Goal: Transaction & Acquisition: Purchase product/service

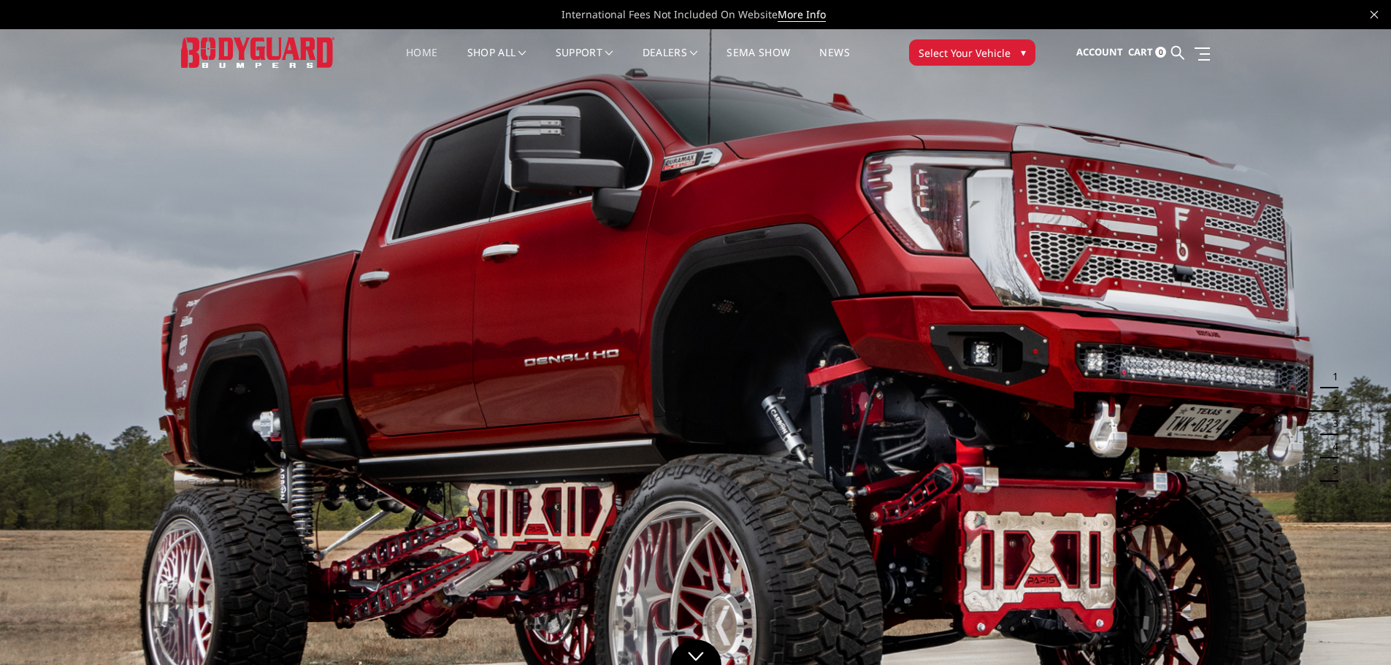
click at [931, 46] on span "Select Your Vehicle" at bounding box center [964, 52] width 92 height 15
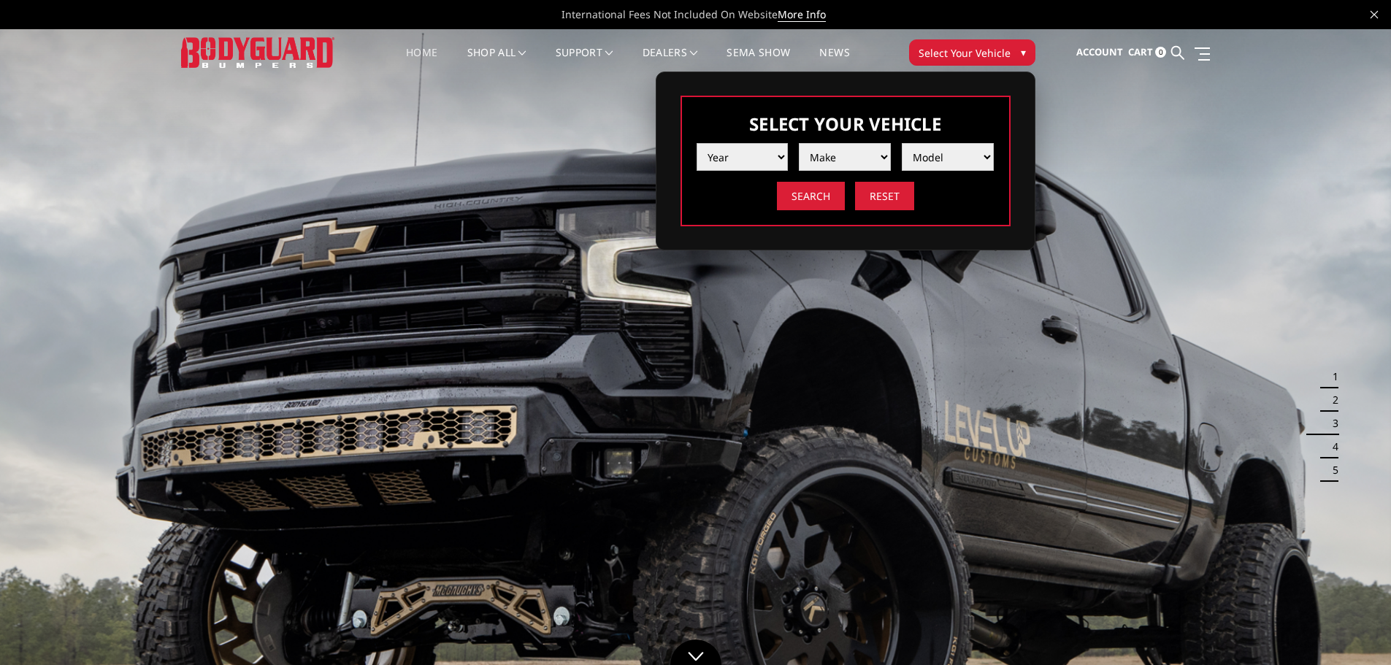
click at [769, 160] on select "Year 2025 2024 2023 2022 2021 2020 2019 2018 2017 2016 2015 2014 2013 2012 2011…" at bounding box center [742, 157] width 92 height 28
select select "yr_2024"
click at [696, 143] on select "Year 2025 2024 2023 2022 2021 2020 2019 2018 2017 2016 2015 2014 2013 2012 2011…" at bounding box center [742, 157] width 92 height 28
click at [817, 155] on select "Make Chevrolet Ford GMC Ram Toyota" at bounding box center [845, 157] width 92 height 28
select select "mk_chevrolet"
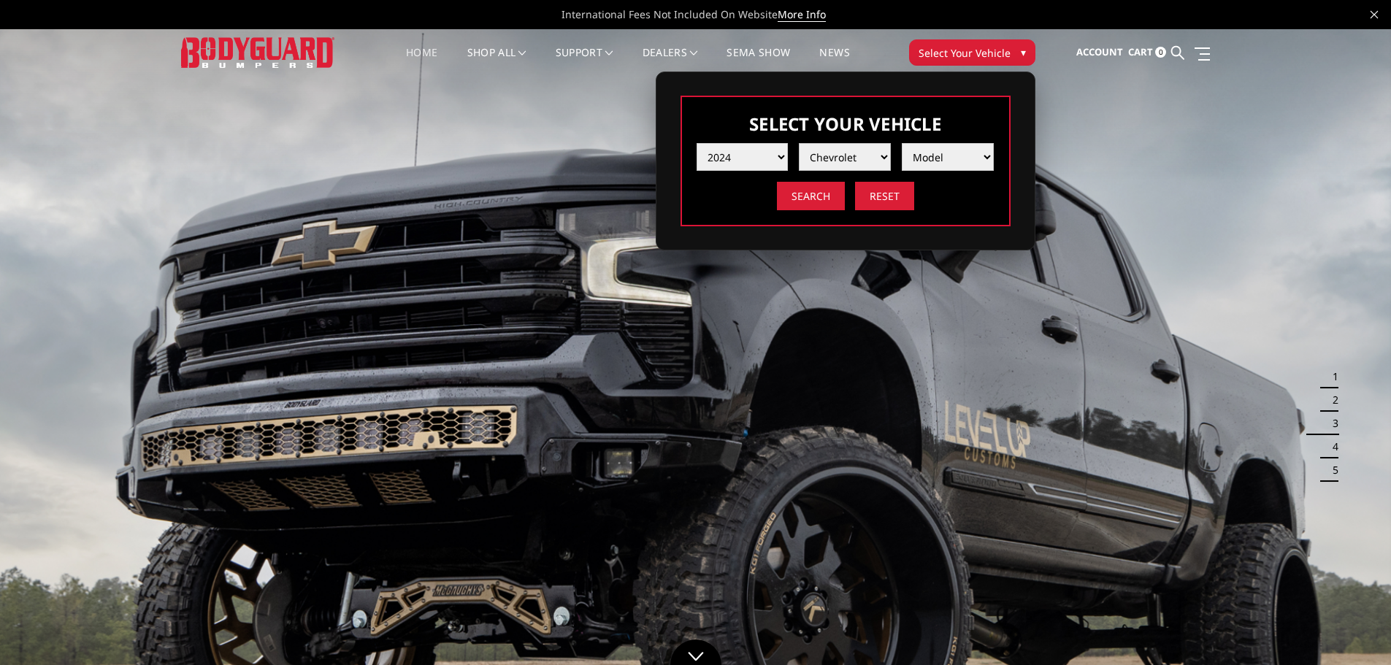
click at [799, 143] on select "Make Chevrolet Ford GMC Ram Toyota" at bounding box center [845, 157] width 92 height 28
click at [946, 155] on select "Model Silverado 1500 Silverado 2500 / 3500 Silverado 4500 / 5500 / 6500" at bounding box center [948, 157] width 92 height 28
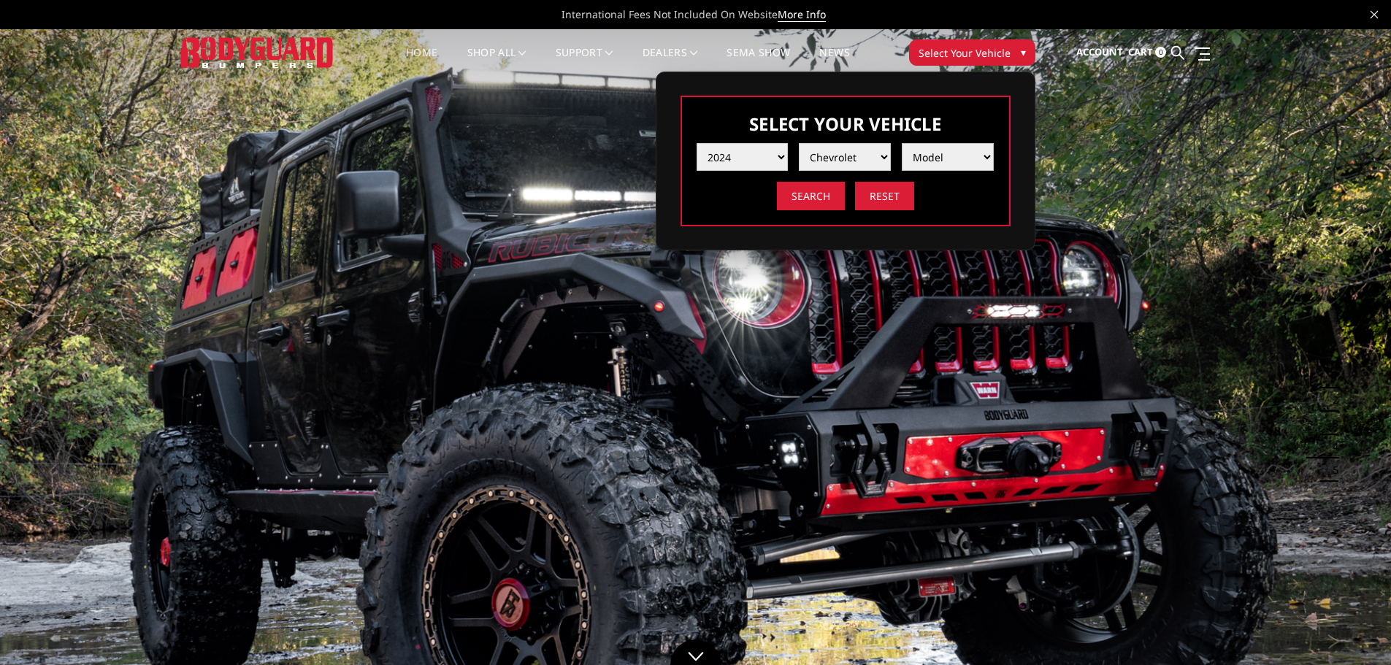
select select "md_silverado-2500-3500"
click at [902, 143] on select "Model Silverado 1500 Silverado 2500 / 3500 Silverado 4500 / 5500 / 6500" at bounding box center [948, 157] width 92 height 28
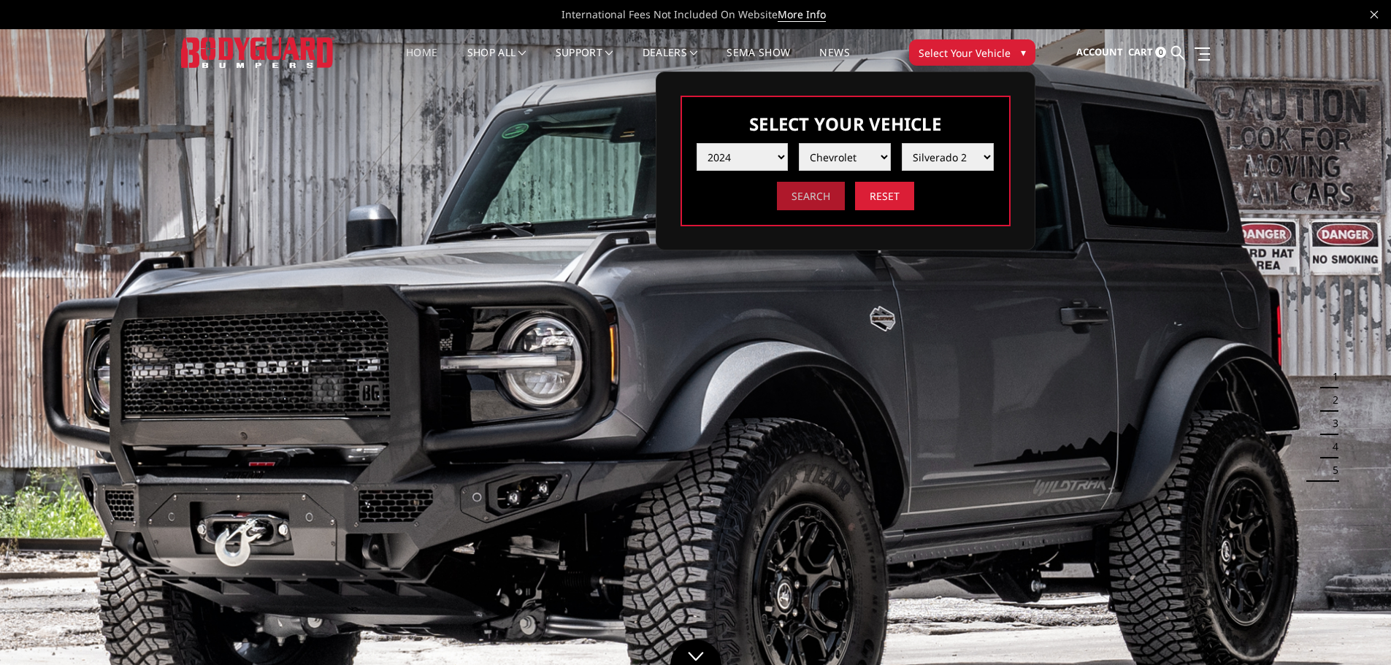
click at [828, 199] on input "Search" at bounding box center [811, 196] width 68 height 28
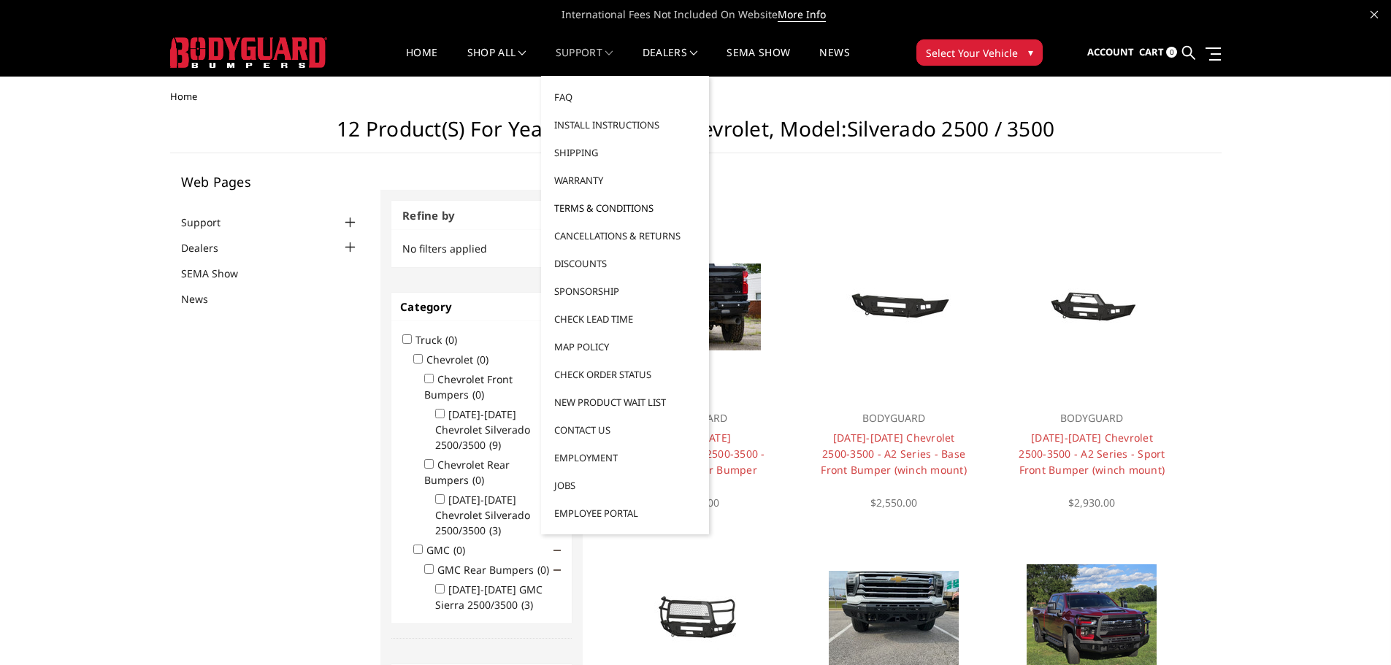
click at [581, 212] on link "Terms & Conditions" at bounding box center [625, 208] width 156 height 28
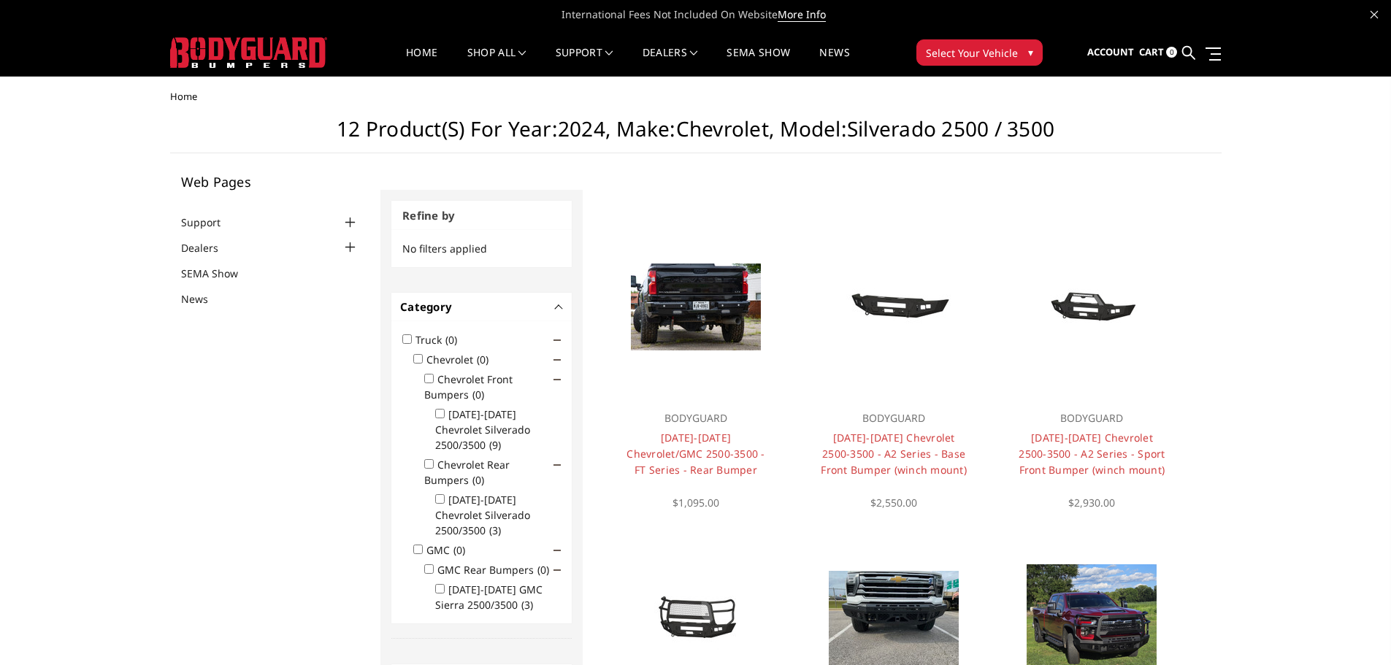
click at [443, 413] on input "2024-2025 Chevrolet Silverado 2500/3500 (9)" at bounding box center [439, 413] width 9 height 9
checkbox input "true"
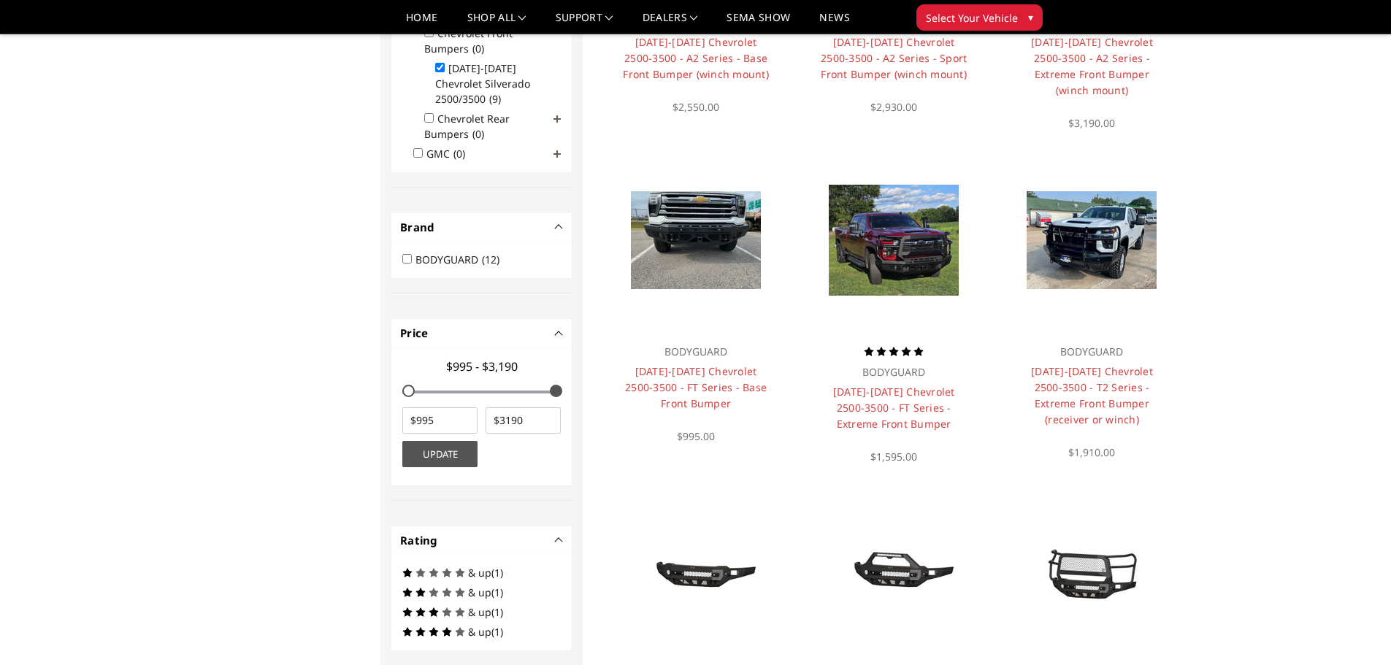
scroll to position [372, 0]
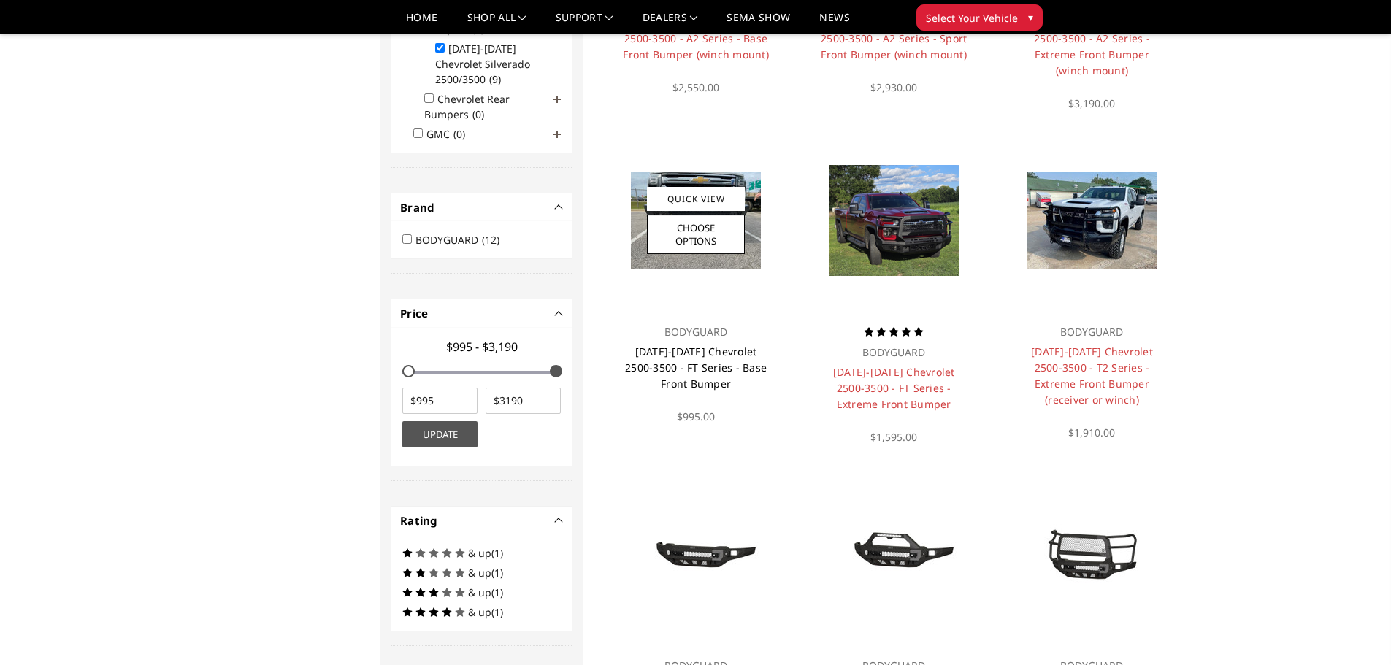
click at [735, 348] on link "[DATE]-[DATE] Chevrolet 2500-3500 - FT Series - Base Front Bumper" at bounding box center [696, 368] width 142 height 46
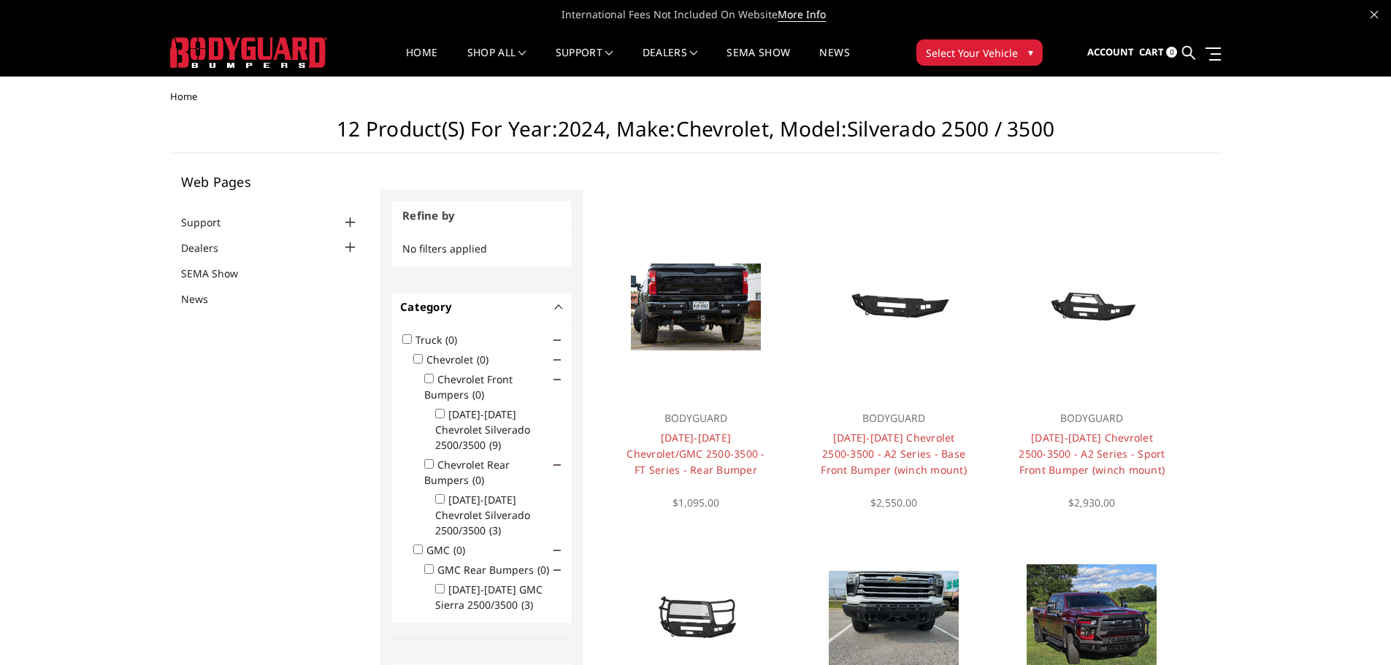
click at [430, 375] on input "Chevrolet Front Bumpers (0)" at bounding box center [428, 378] width 9 height 9
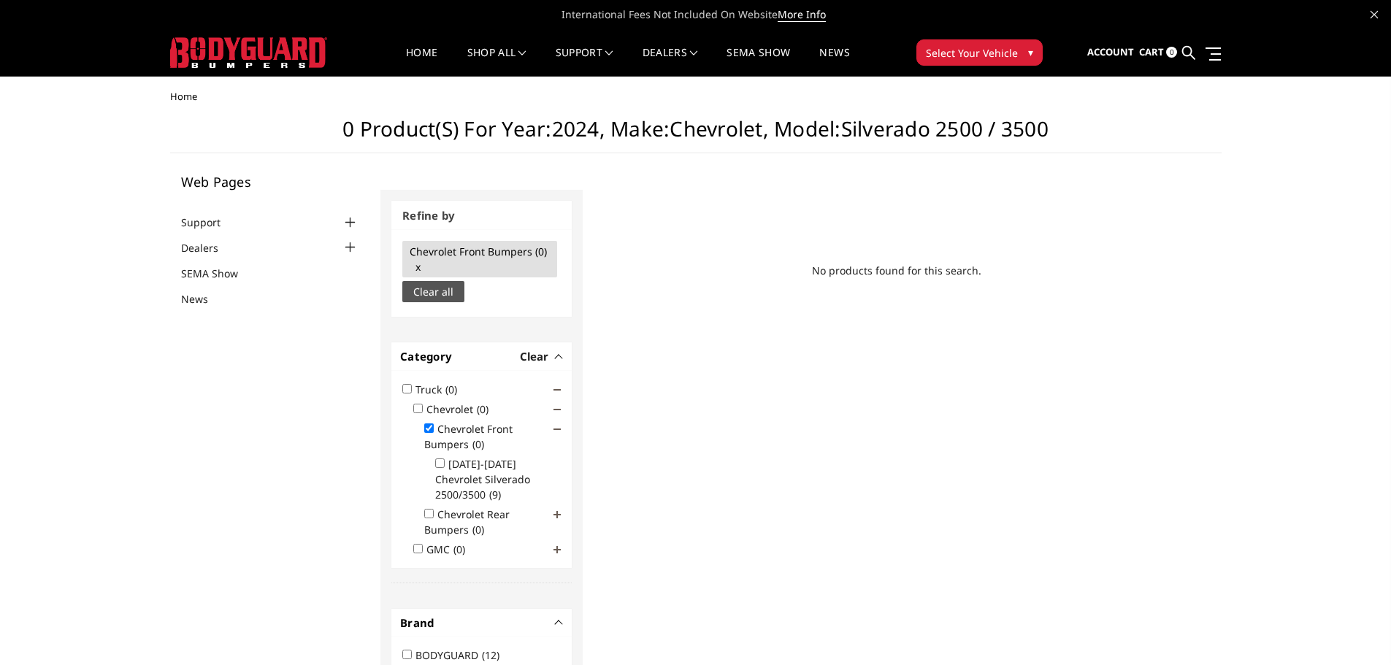
click at [421, 266] on span "Chevrolet Front Bumpers (0) x" at bounding box center [478, 259] width 137 height 29
checkbox input "false"
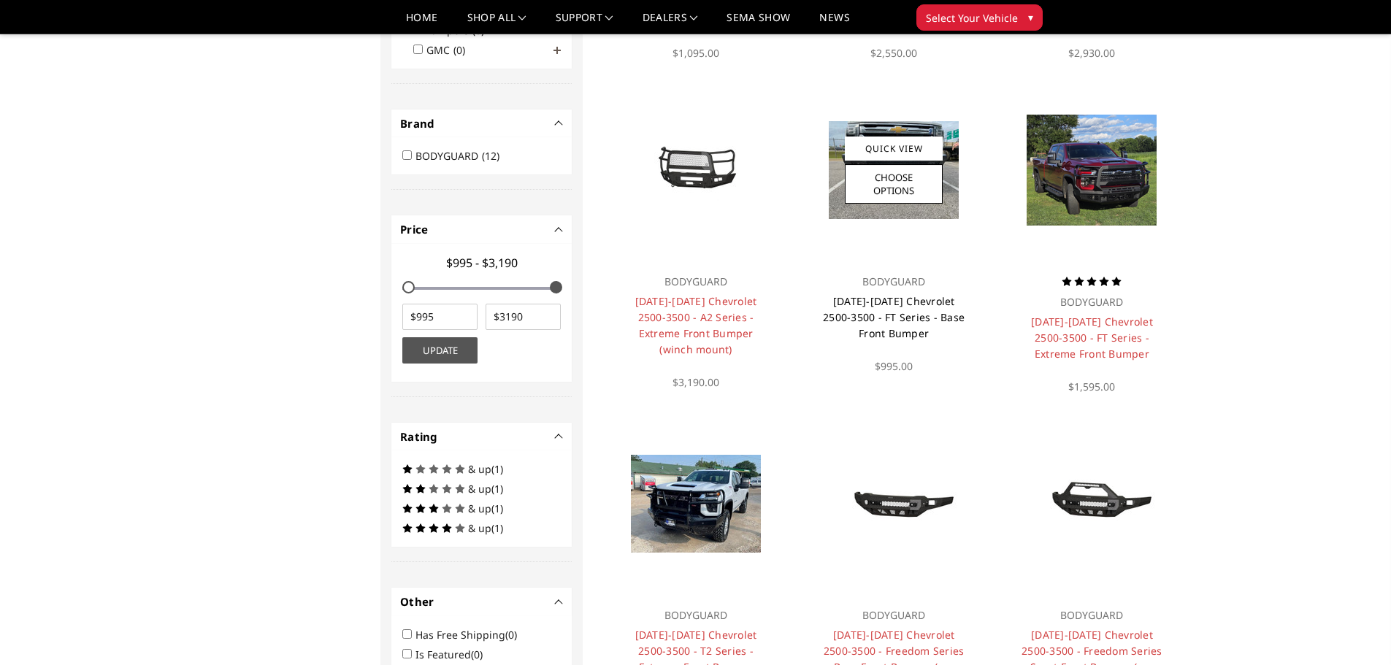
scroll to position [299, 0]
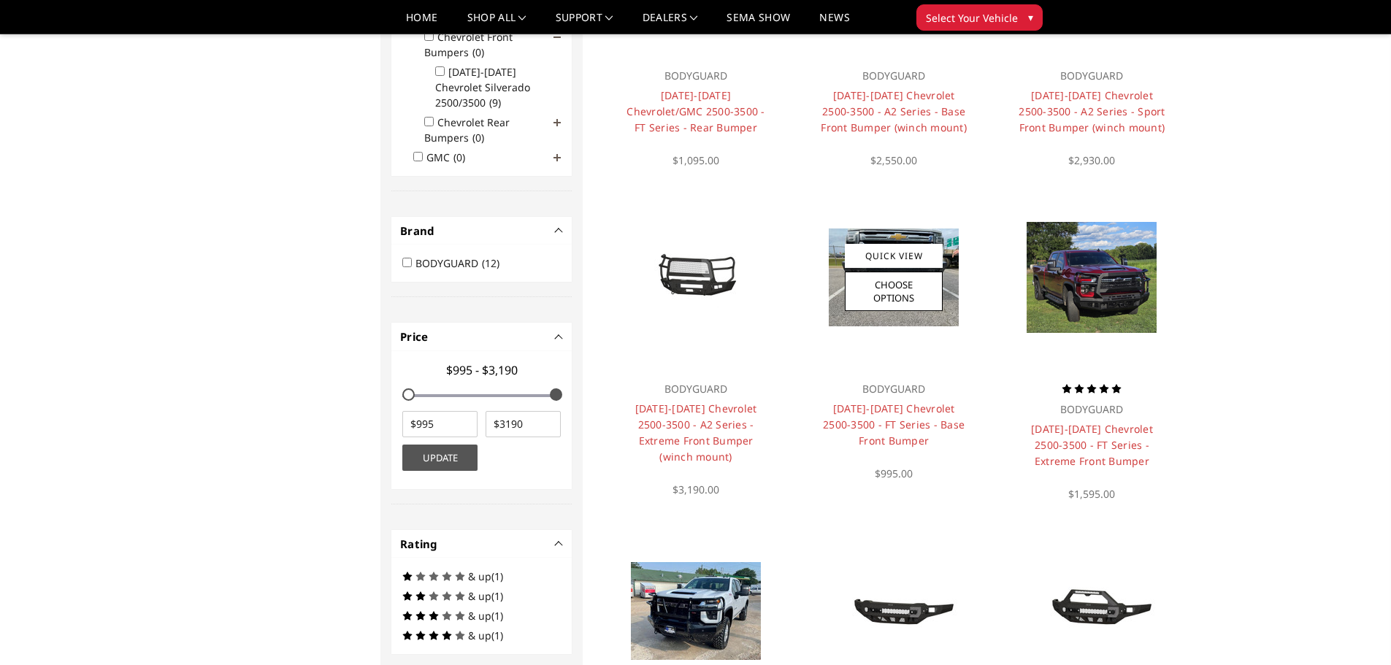
click at [904, 330] on div at bounding box center [894, 278] width 176 height 176
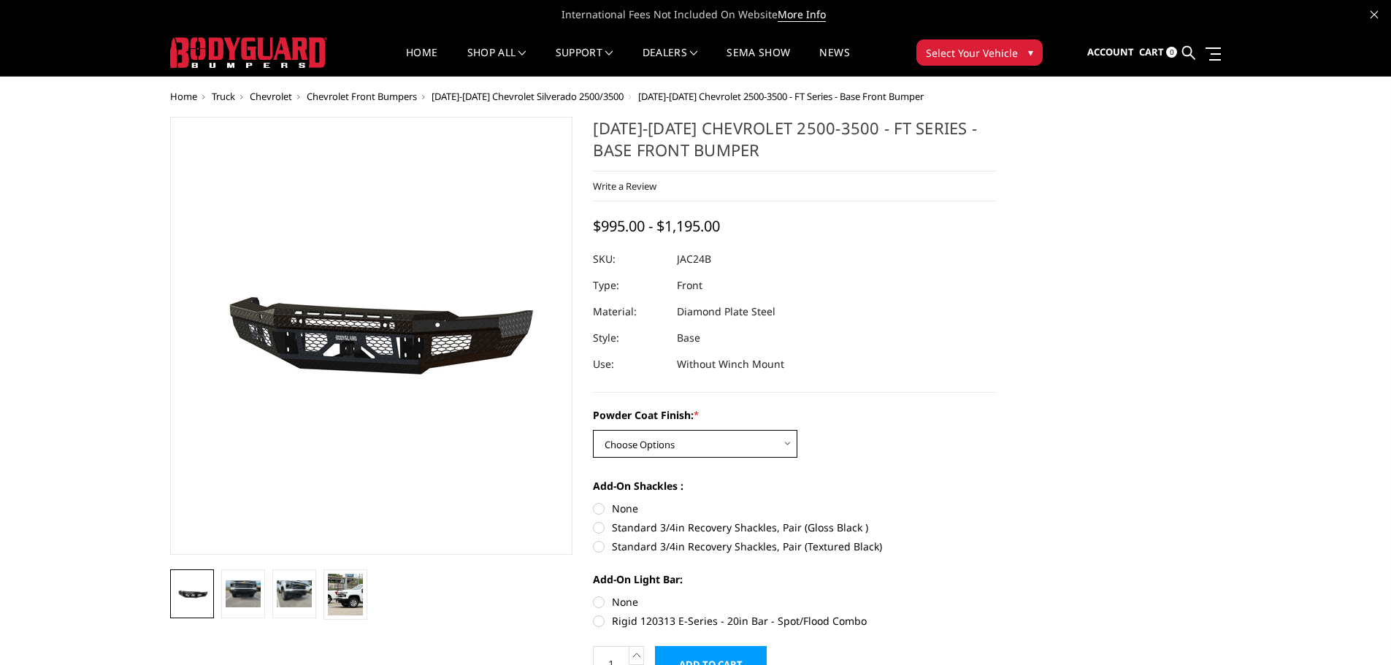
click at [747, 439] on select "Choose Options Bare Metal Gloss Black Powder Coat Textured Black Powder Coat" at bounding box center [695, 444] width 204 height 28
select select "3386"
click at [593, 430] on select "Choose Options Bare Metal Gloss Black Powder Coat Textured Black Powder Coat" at bounding box center [695, 444] width 204 height 28
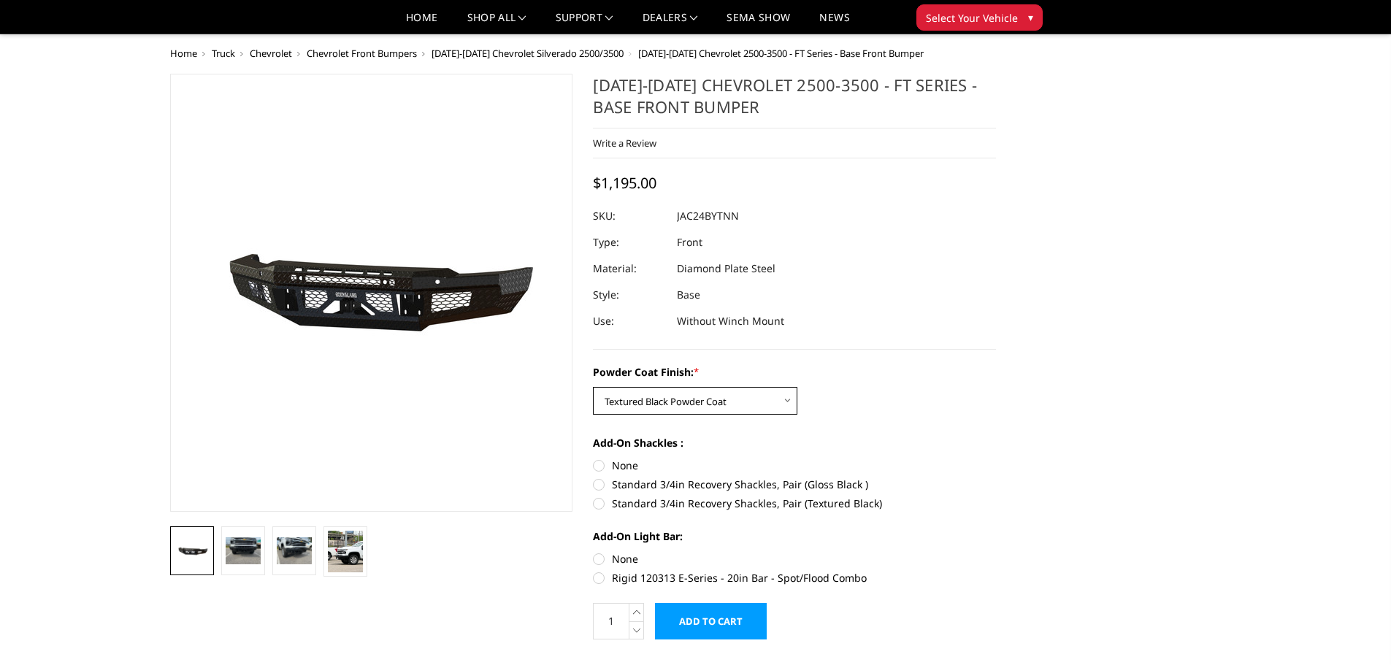
scroll to position [146, 0]
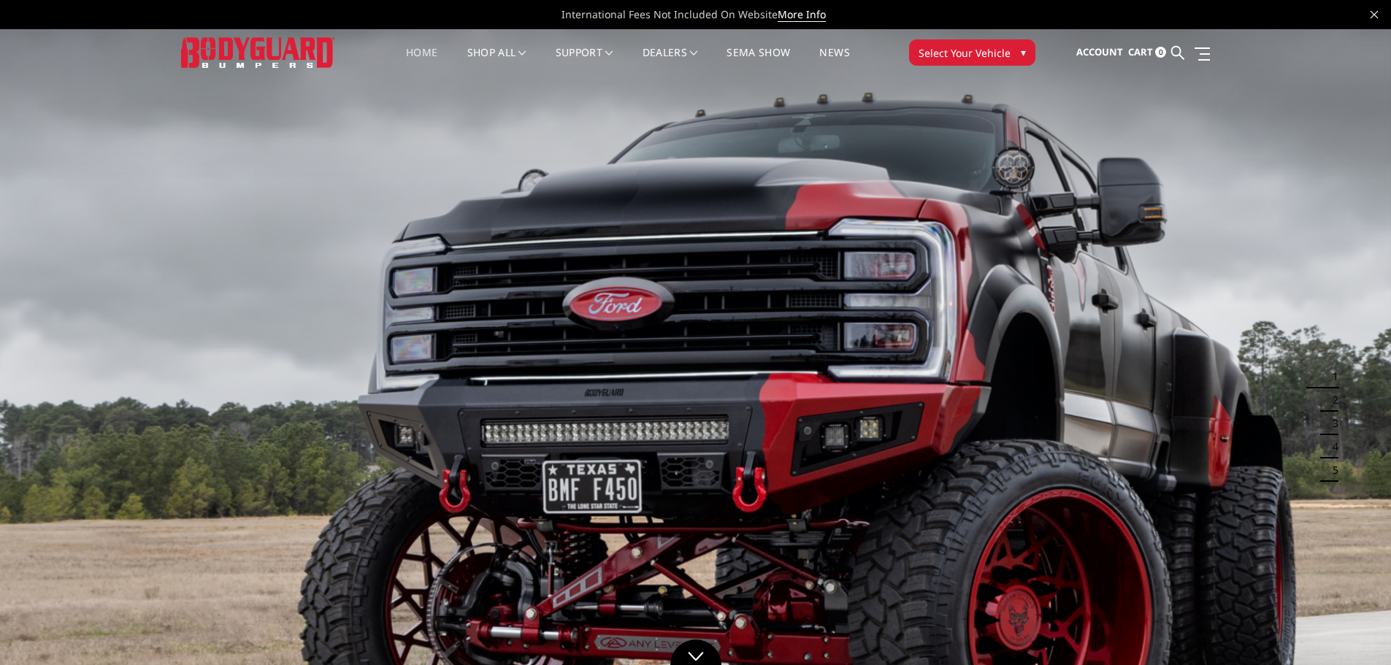
click at [1008, 51] on button "Select Your Vehicle ▾" at bounding box center [972, 52] width 126 height 26
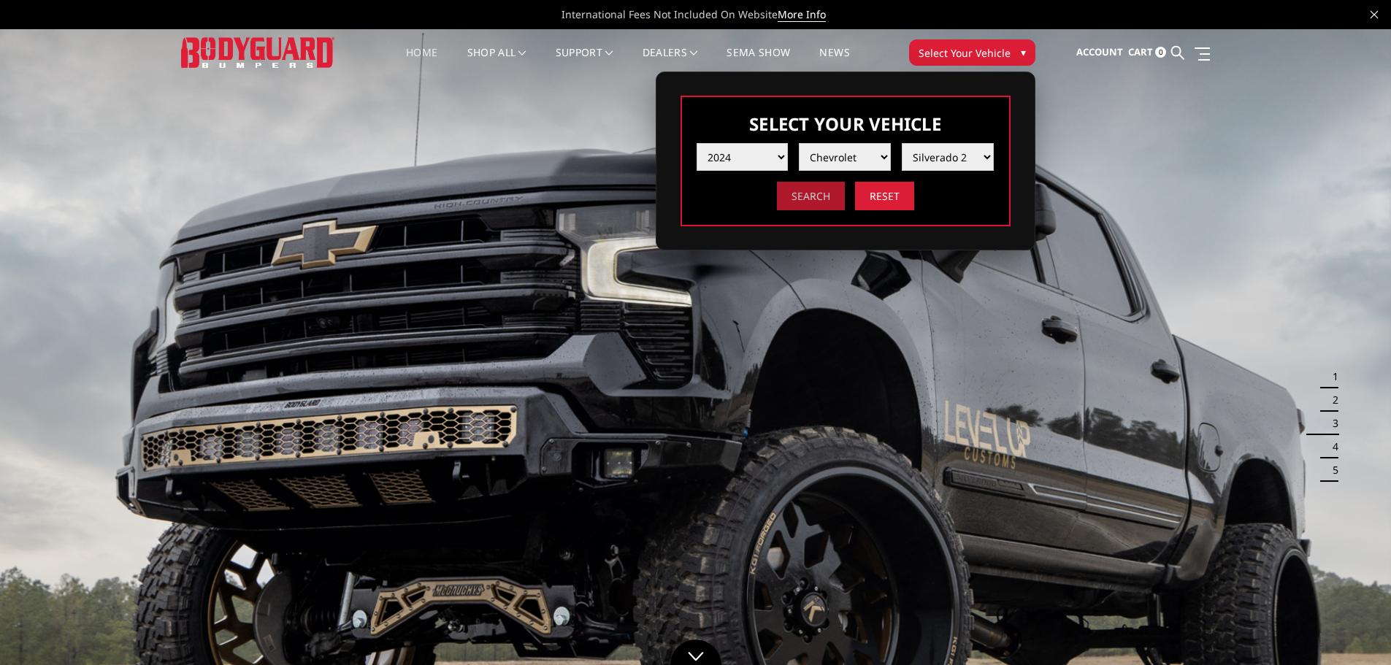
click at [809, 197] on input "Search" at bounding box center [811, 196] width 68 height 28
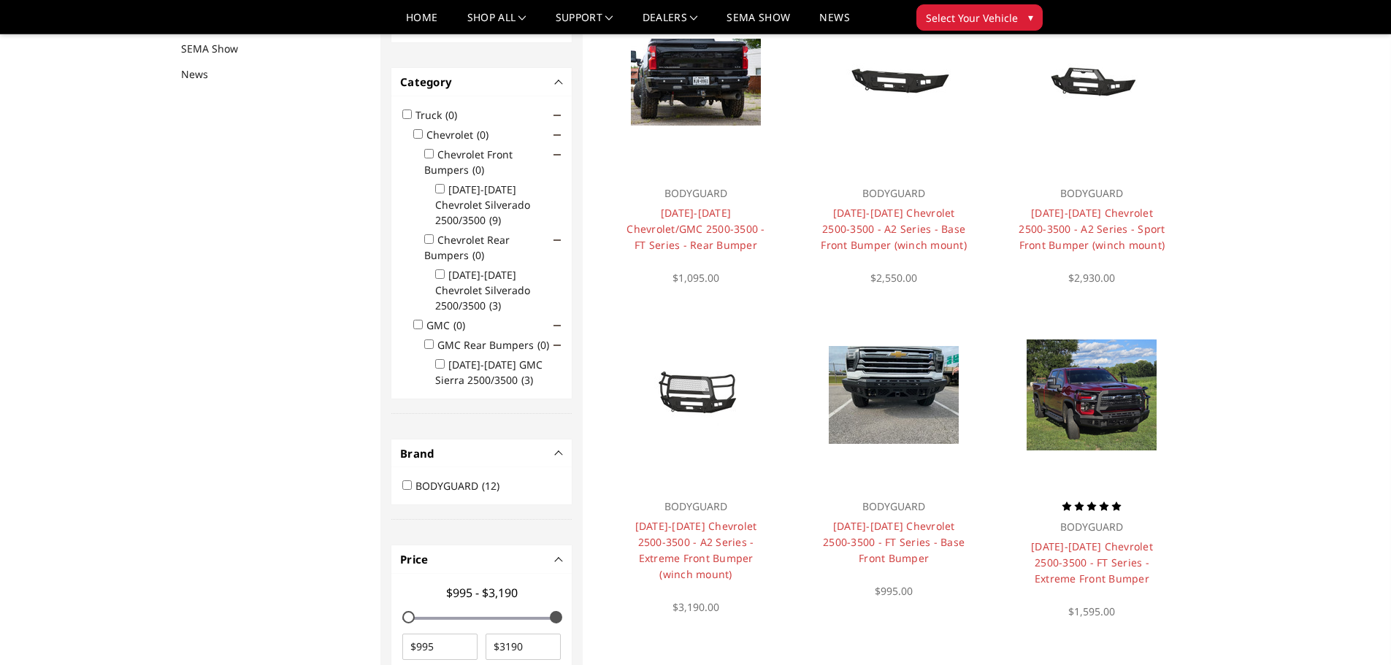
scroll to position [190, 0]
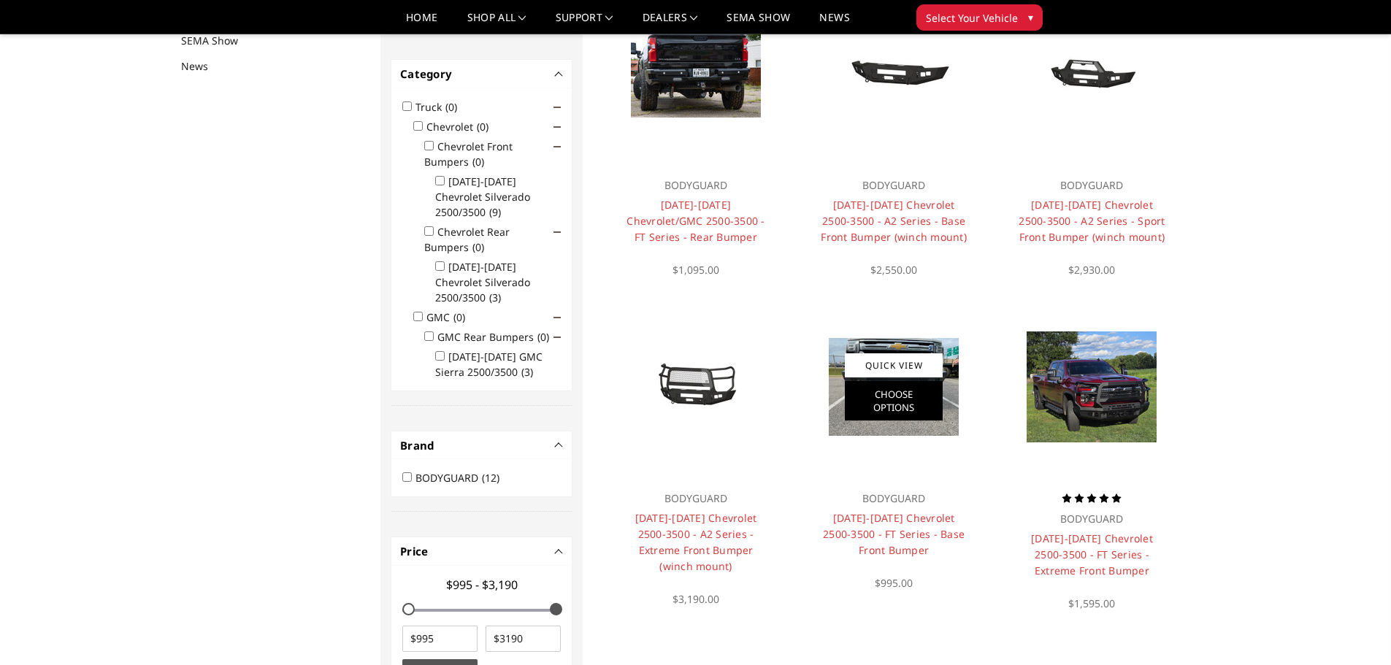
click at [879, 403] on link "Choose Options" at bounding box center [894, 400] width 98 height 39
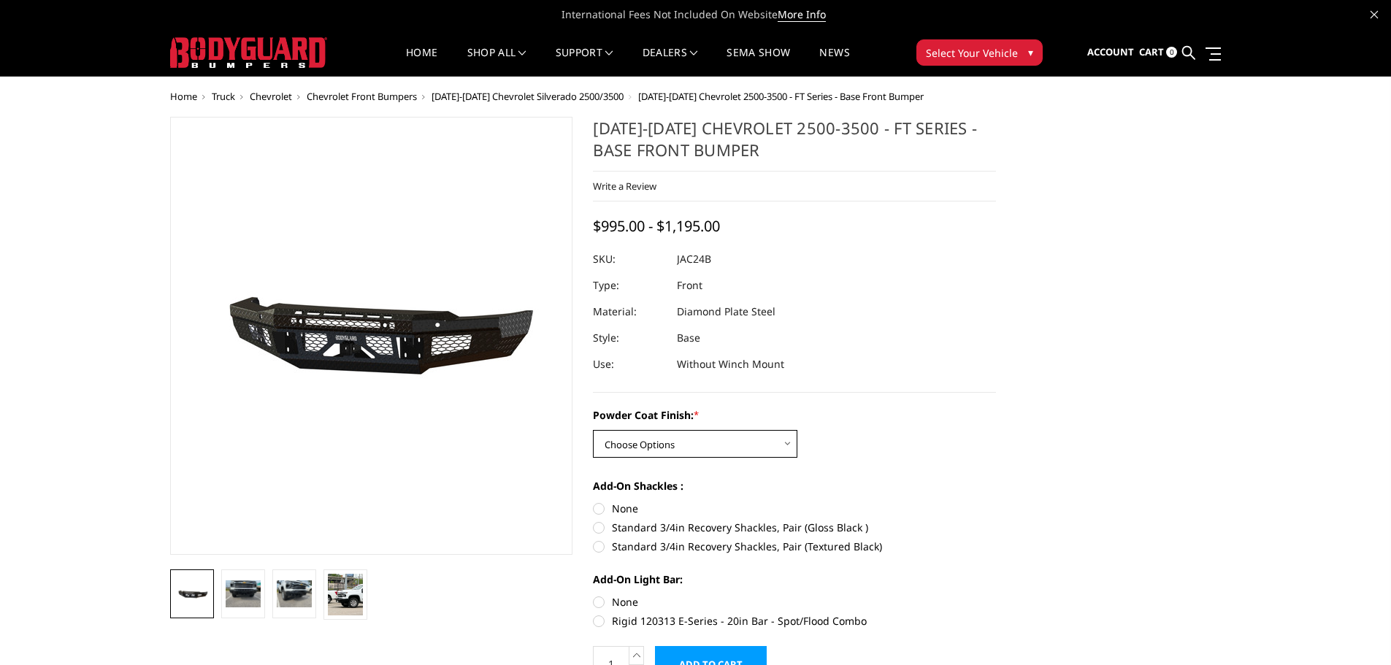
click at [784, 444] on select "Choose Options Bare Metal Gloss Black Powder Coat Textured Black Powder Coat" at bounding box center [695, 444] width 204 height 28
click at [593, 430] on select "Choose Options Bare Metal Gloss Black Powder Coat Textured Black Powder Coat" at bounding box center [695, 444] width 204 height 28
click at [785, 445] on select "Choose Options Bare Metal Gloss Black Powder Coat Textured Black Powder Coat" at bounding box center [695, 444] width 204 height 28
click at [593, 430] on select "Choose Options Bare Metal Gloss Black Powder Coat Textured Black Powder Coat" at bounding box center [695, 444] width 204 height 28
click at [788, 446] on select "Choose Options Bare Metal Gloss Black Powder Coat Textured Black Powder Coat" at bounding box center [695, 444] width 204 height 28
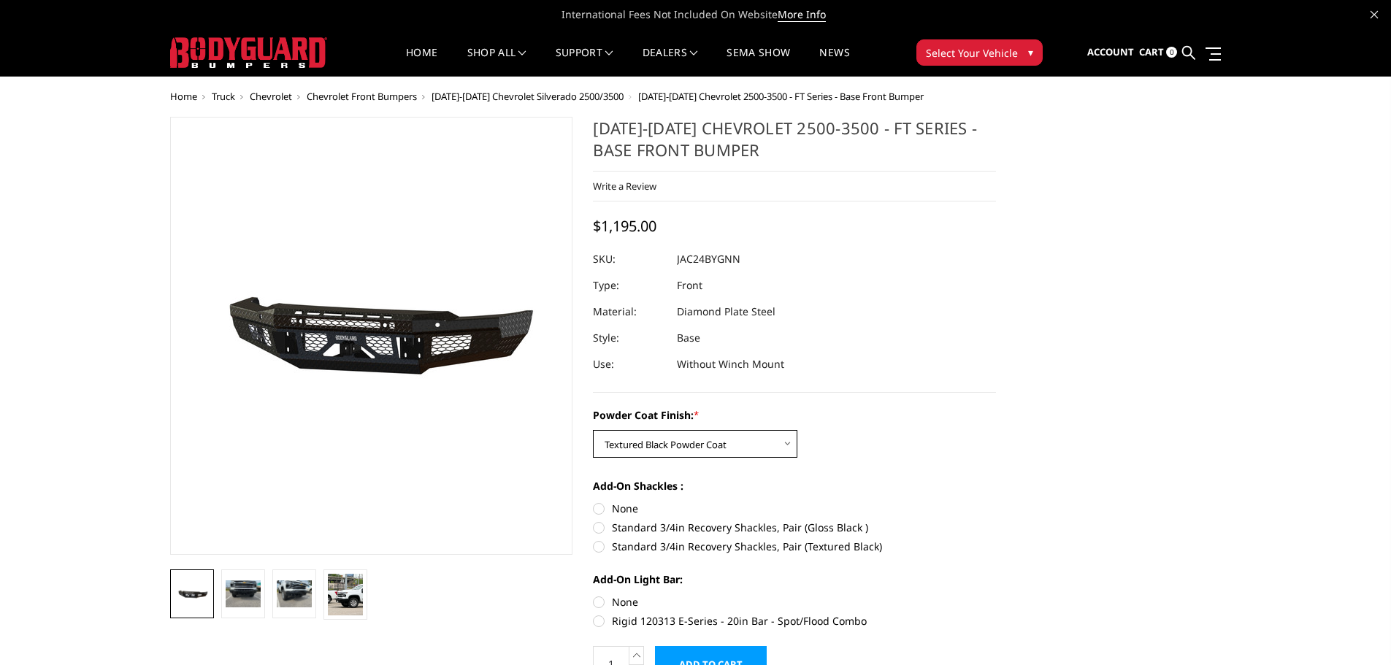
click at [593, 430] on select "Choose Options Bare Metal Gloss Black Powder Coat Textured Black Powder Coat" at bounding box center [695, 444] width 204 height 28
click at [788, 444] on select "Choose Options Bare Metal Gloss Black Powder Coat Textured Black Powder Coat" at bounding box center [695, 444] width 204 height 28
select select "3385"
click at [593, 430] on select "Choose Options Bare Metal Gloss Black Powder Coat Textured Black Powder Coat" at bounding box center [695, 444] width 204 height 28
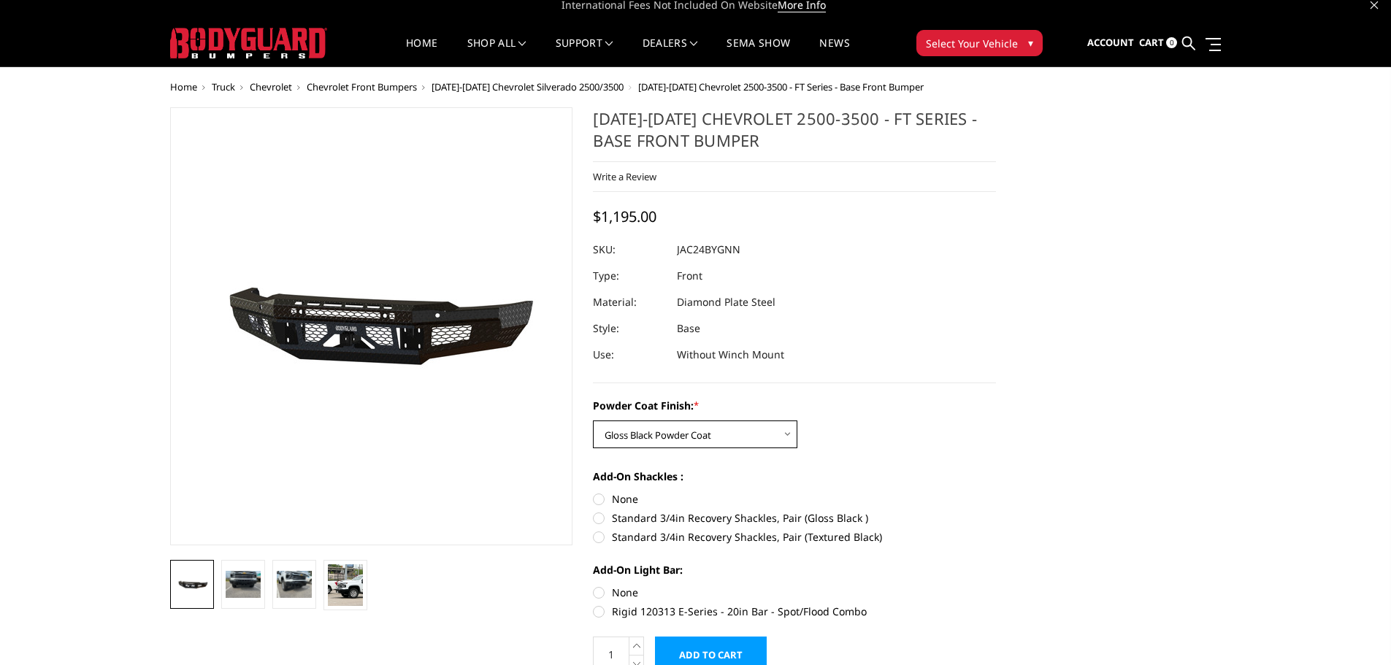
scroll to position [73, 0]
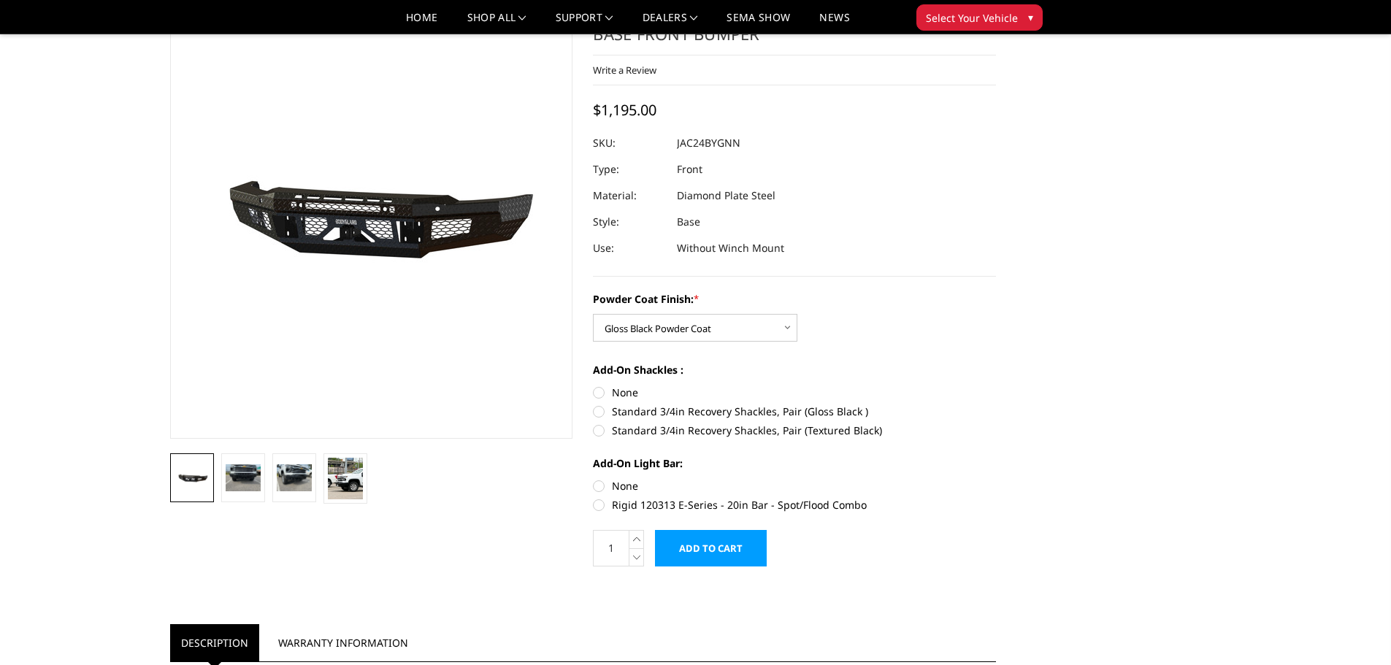
click at [600, 391] on label "None" at bounding box center [794, 392] width 403 height 15
click at [593, 385] on input "None" at bounding box center [593, 385] width 1 height 1
radio input "true"
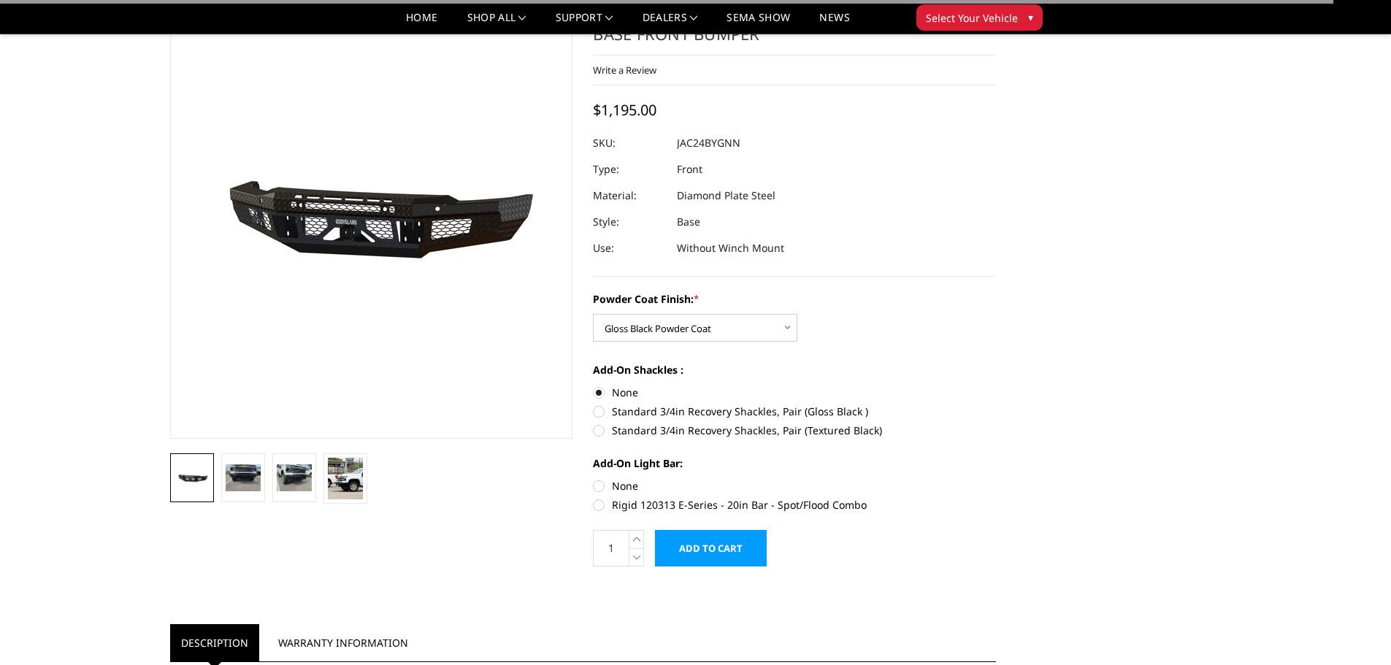
click at [601, 491] on label "None" at bounding box center [794, 485] width 403 height 15
click at [593, 479] on input "None" at bounding box center [593, 478] width 1 height 1
radio input "true"
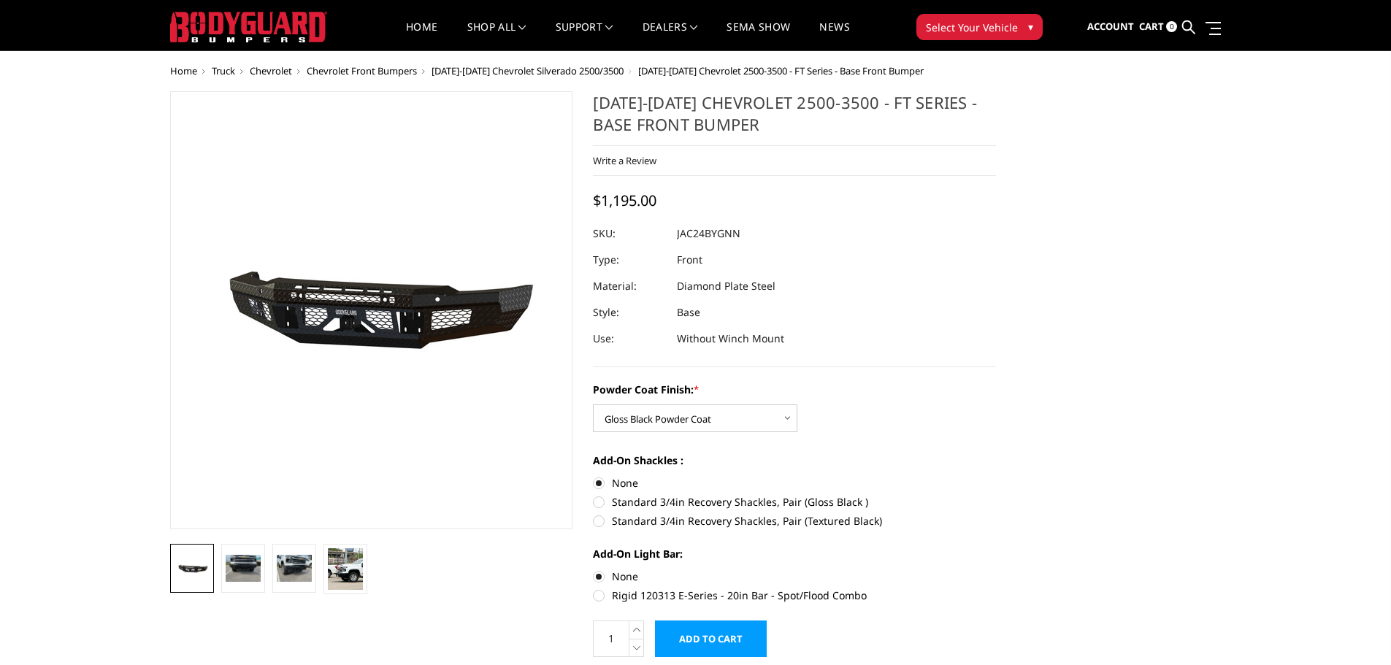
scroll to position [0, 0]
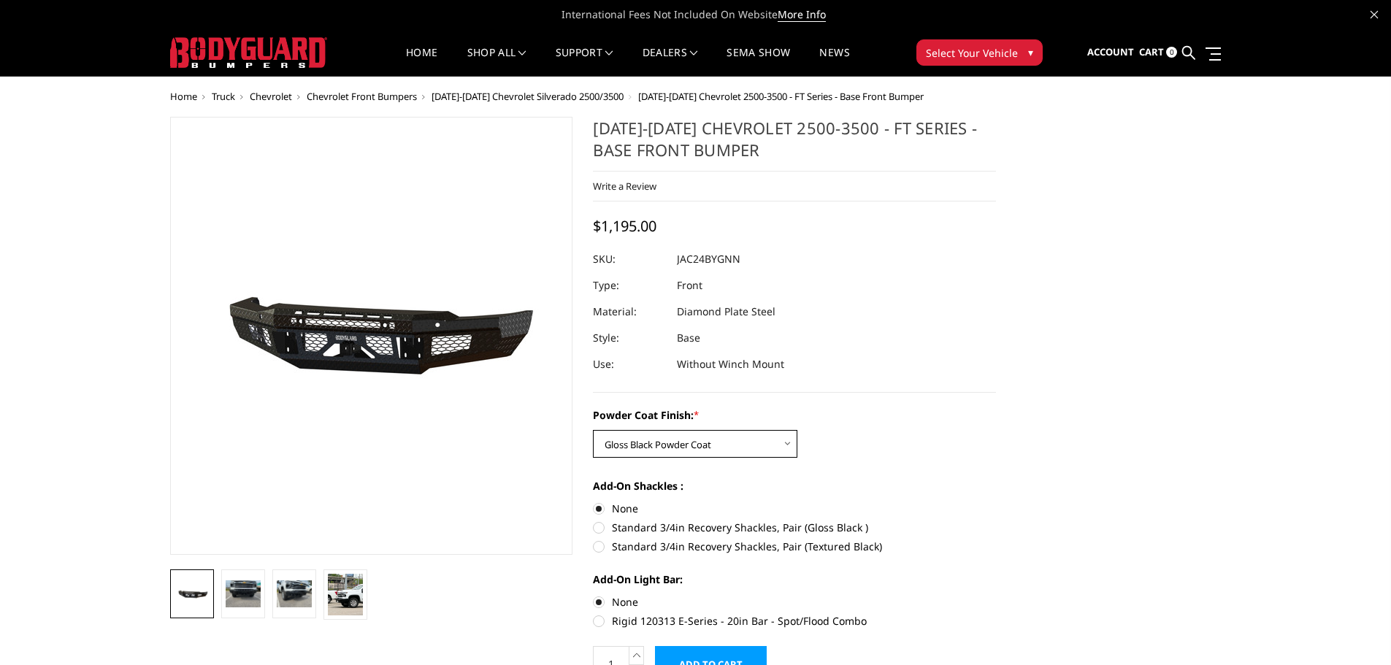
drag, startPoint x: 791, startPoint y: 447, endPoint x: 785, endPoint y: 443, distance: 7.9
click at [791, 447] on select "Choose Options Bare Metal Gloss Black Powder Coat Textured Black Powder Coat" at bounding box center [695, 444] width 204 height 28
click at [593, 430] on select "Choose Options Bare Metal Gloss Black Powder Coat Textured Black Powder Coat" at bounding box center [695, 444] width 204 height 28
click at [779, 447] on select "Choose Options Bare Metal Gloss Black Powder Coat Textured Black Powder Coat" at bounding box center [695, 444] width 204 height 28
select select "3386"
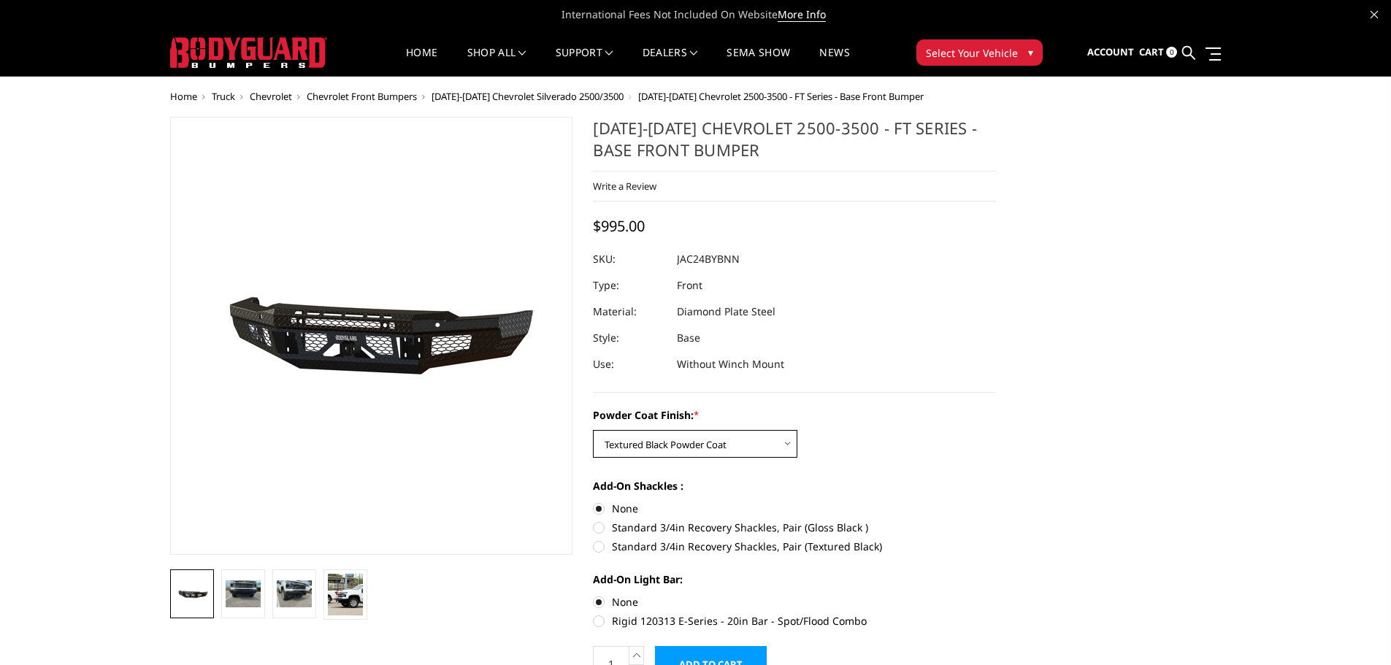
click at [593, 430] on select "Choose Options Bare Metal Gloss Black Powder Coat Textured Black Powder Coat" at bounding box center [695, 444] width 204 height 28
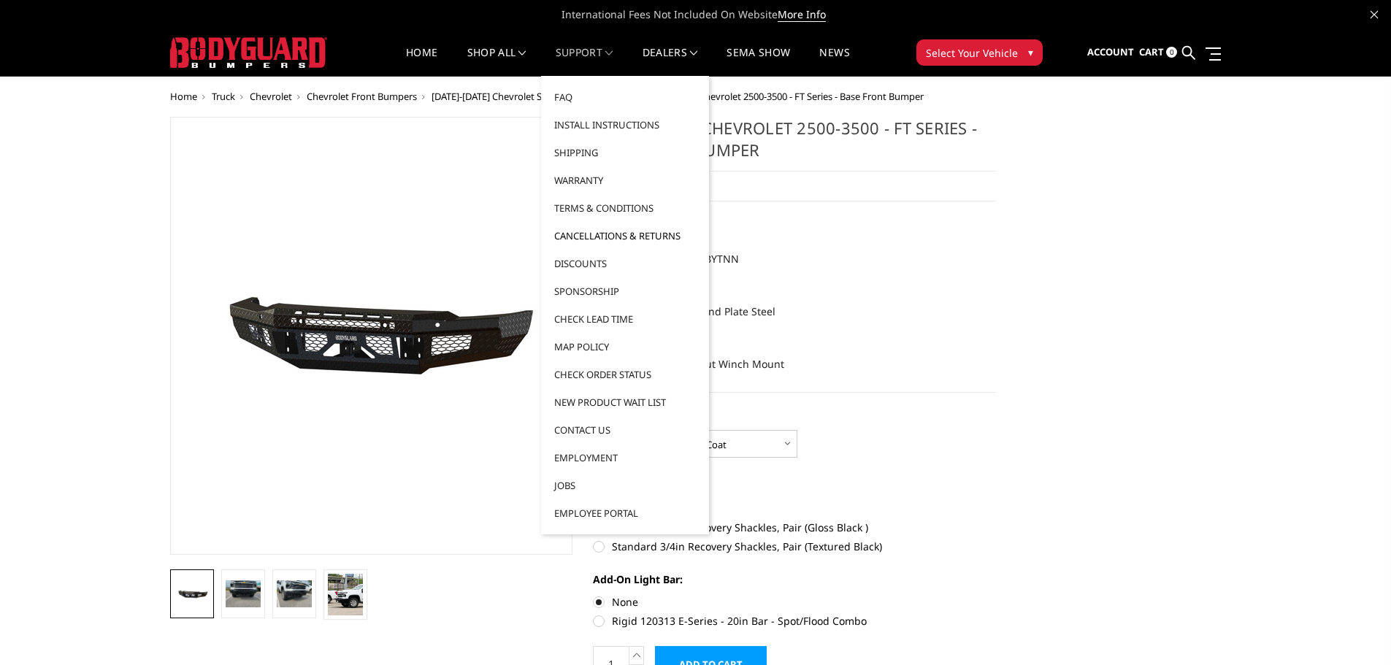
click at [581, 232] on link "Cancellations & Returns" at bounding box center [625, 236] width 156 height 28
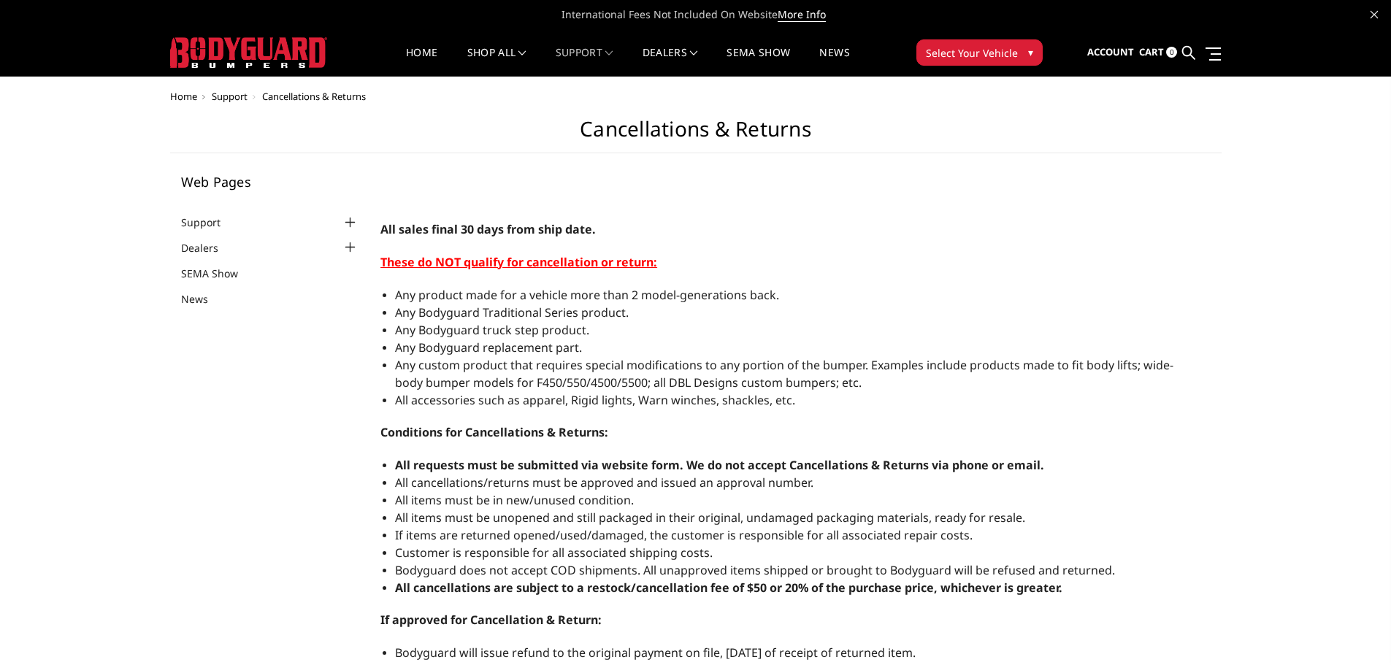
select select "US"
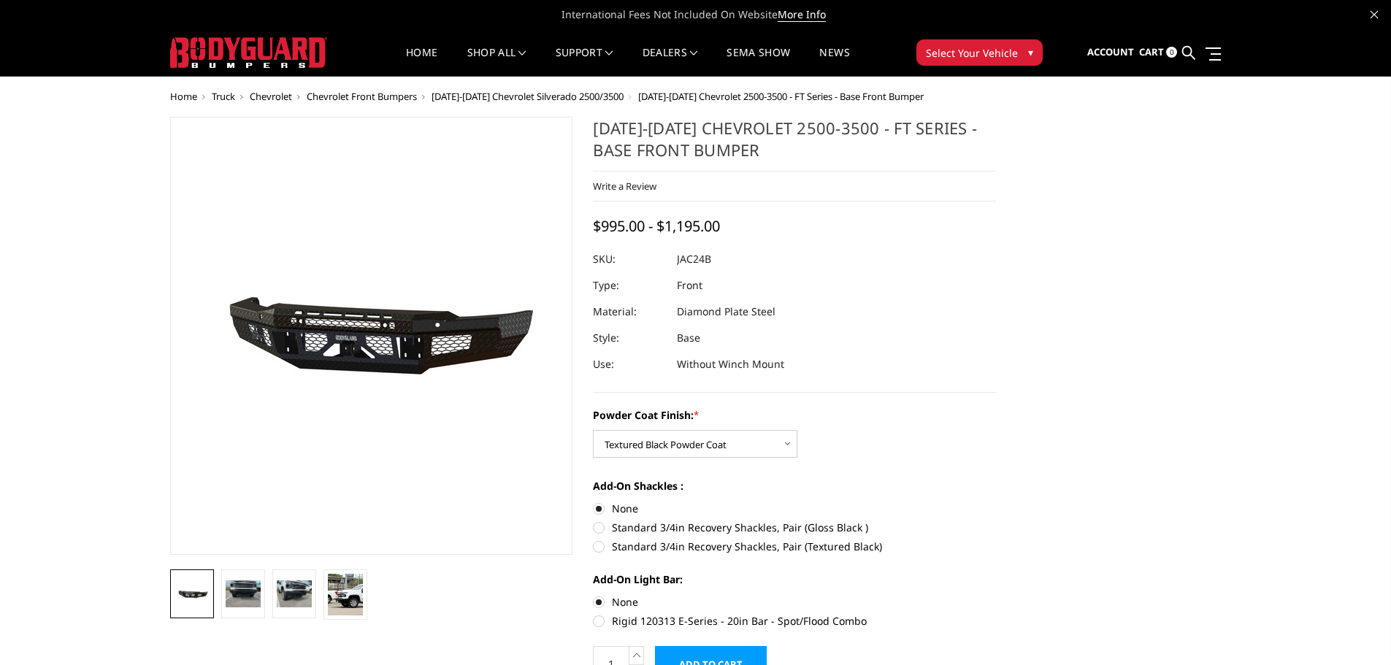
drag, startPoint x: 676, startPoint y: 259, endPoint x: 720, endPoint y: 260, distance: 43.8
click at [720, 260] on div at bounding box center [794, 259] width 403 height 26
click at [691, 258] on dd "JAC24B" at bounding box center [694, 259] width 34 height 26
drag, startPoint x: 676, startPoint y: 260, endPoint x: 653, endPoint y: 259, distance: 23.4
click at [652, 259] on dl "SKU: JAC24B UPC: Type: Front Material: Diamond Plate Steel Style: Base Use: Wit…" at bounding box center [794, 311] width 403 height 131
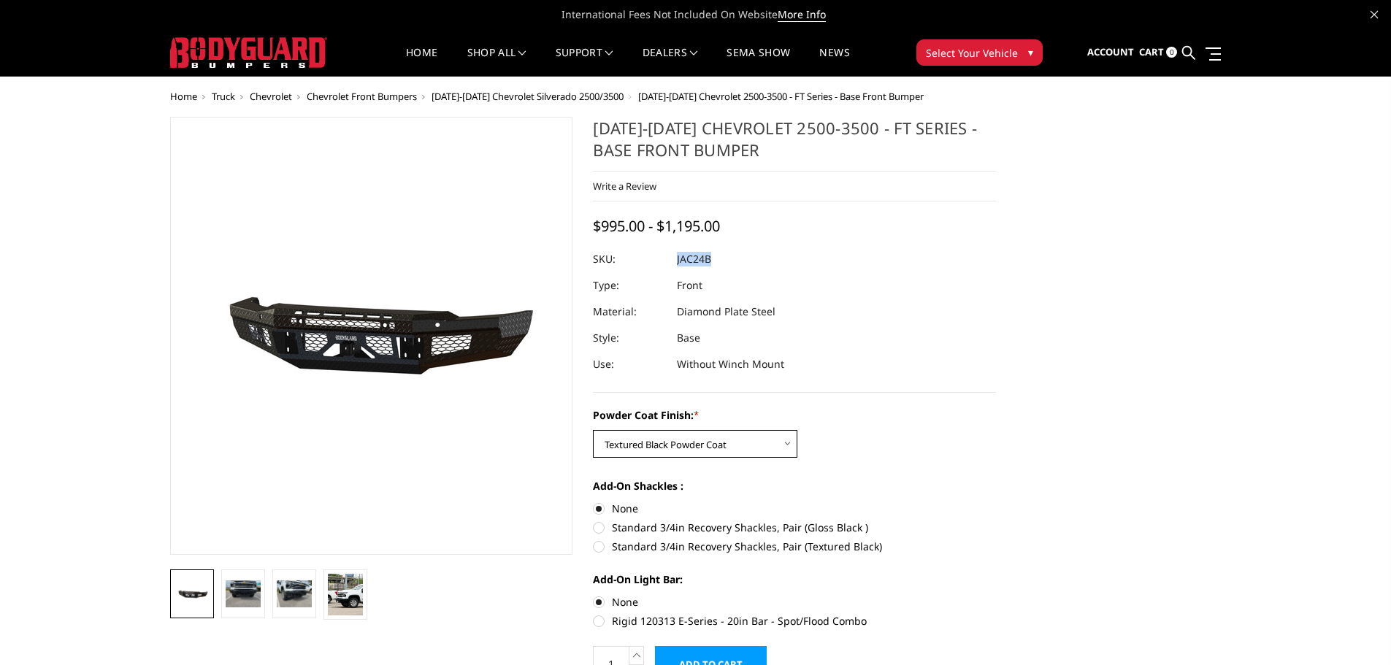
click at [782, 442] on select "Choose Options Bare Metal Gloss Black Powder Coat Textured Black Powder Coat" at bounding box center [695, 444] width 204 height 28
click at [593, 430] on select "Choose Options Bare Metal Gloss Black Powder Coat Textured Black Powder Coat" at bounding box center [695, 444] width 204 height 28
click at [847, 418] on label "Powder Coat Finish: *" at bounding box center [794, 414] width 403 height 15
click at [797, 430] on select "Choose Options Bare Metal Gloss Black Powder Coat Textured Black Powder Coat" at bounding box center [695, 444] width 204 height 28
click at [765, 265] on div at bounding box center [794, 259] width 403 height 26
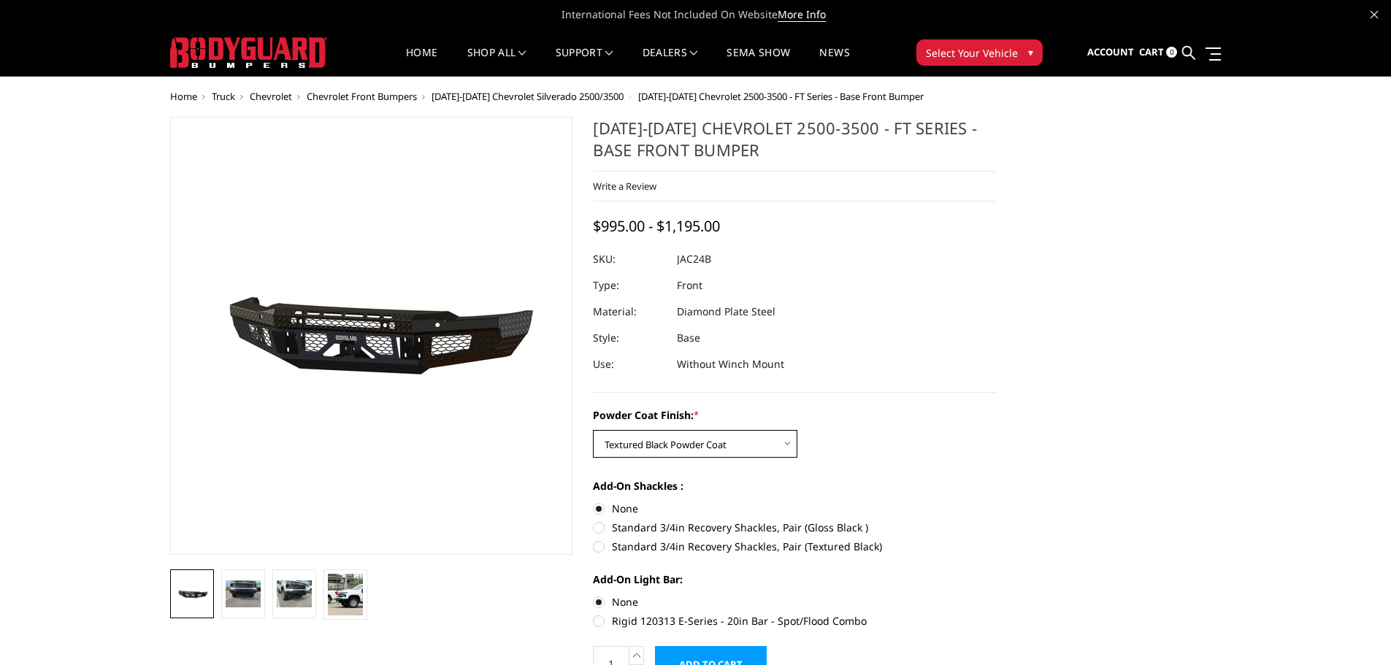
click at [786, 445] on select "Choose Options Bare Metal Gloss Black Powder Coat Textured Black Powder Coat" at bounding box center [695, 444] width 204 height 28
click at [593, 430] on select "Choose Options Bare Metal Gloss Black Powder Coat Textured Black Powder Coat" at bounding box center [695, 444] width 204 height 28
click at [785, 444] on select "Choose Options Bare Metal Gloss Black Powder Coat Textured Black Powder Coat" at bounding box center [695, 444] width 204 height 28
select select "3386"
click at [593, 430] on select "Choose Options Bare Metal Gloss Black Powder Coat Textured Black Powder Coat" at bounding box center [695, 444] width 204 height 28
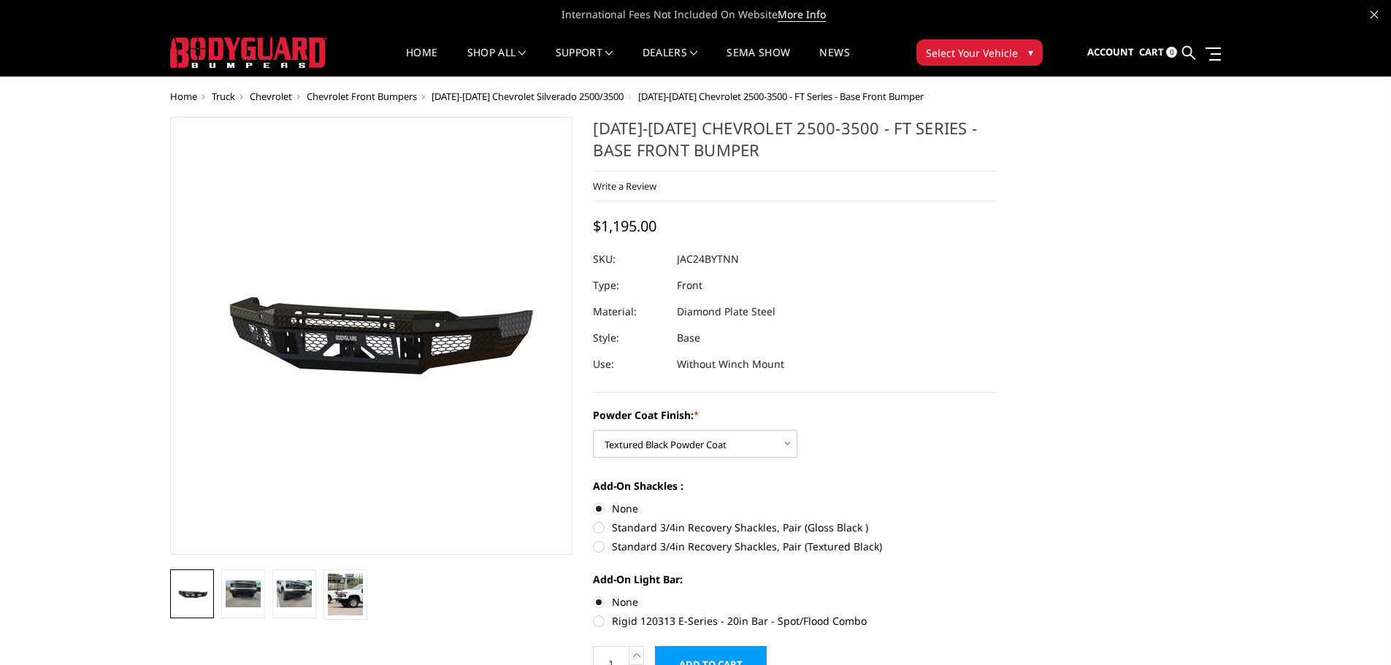
click at [674, 263] on div at bounding box center [794, 259] width 403 height 26
click at [678, 263] on dd "JAC24BYTNN" at bounding box center [708, 259] width 62 height 26
click at [678, 262] on dl "SKU: JAC24BYTNN UPC: Type: Front Material: Diamond Plate Steel Style: Base Use:…" at bounding box center [794, 311] width 403 height 131
copy dl "JAC24BYTNN UPC:"
click at [686, 445] on select "Choose Options Bare Metal Gloss Black Powder Coat Textured Black Powder Coat" at bounding box center [695, 444] width 204 height 28
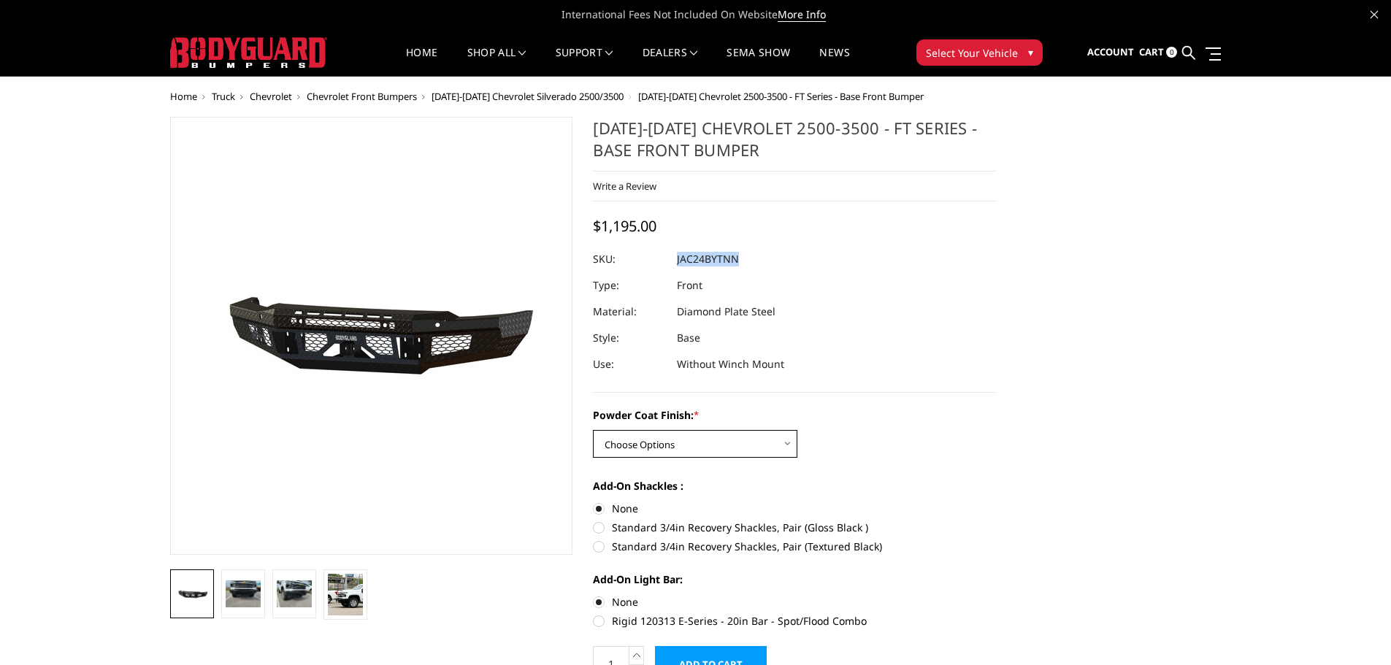
click at [593, 430] on select "Choose Options Bare Metal Gloss Black Powder Coat Textured Black Powder Coat" at bounding box center [695, 444] width 204 height 28
click at [757, 253] on div at bounding box center [794, 259] width 403 height 26
click at [705, 261] on dd "JAC24B" at bounding box center [694, 259] width 34 height 26
drag, startPoint x: 677, startPoint y: 258, endPoint x: 693, endPoint y: 261, distance: 16.9
click at [693, 258] on dd "JAC24B" at bounding box center [694, 259] width 34 height 26
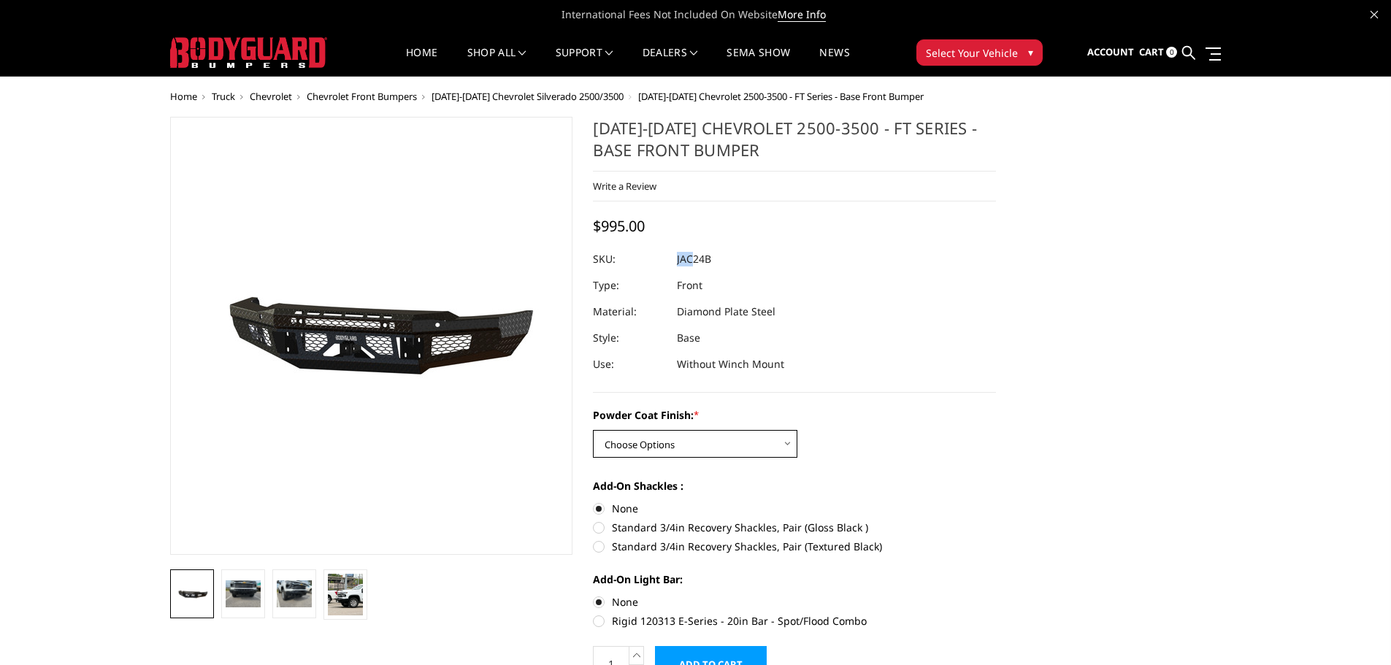
click at [770, 437] on select "Choose Options Bare Metal Gloss Black Powder Coat Textured Black Powder Coat" at bounding box center [695, 444] width 204 height 28
select select "3385"
click at [593, 430] on select "Choose Options Bare Metal Gloss Black Powder Coat Textured Black Powder Coat" at bounding box center [695, 444] width 204 height 28
drag, startPoint x: 677, startPoint y: 262, endPoint x: 742, endPoint y: 262, distance: 65.7
click at [742, 262] on dl "SKU: JAC24BYGNN UPC: Type: Front Material: Diamond Plate Steel Style: Base Use:…" at bounding box center [794, 311] width 403 height 131
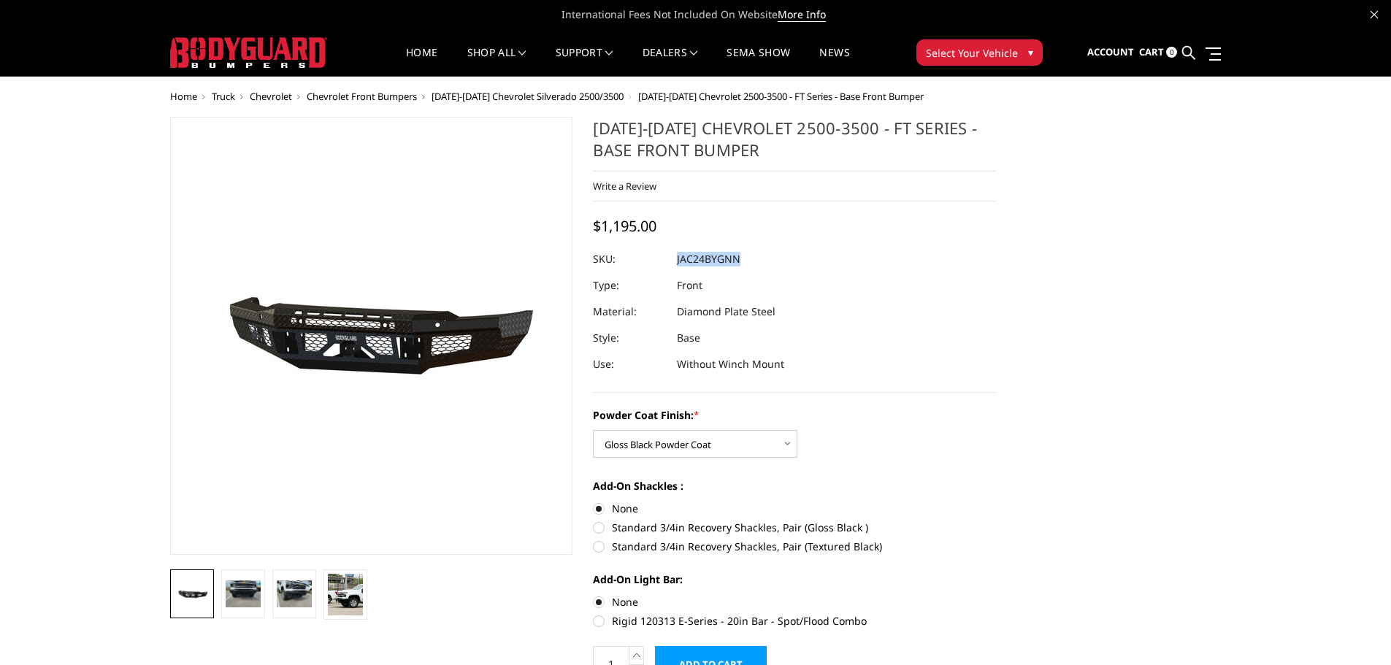
copy dl "JAC24BYGNN UPC:"
